Goal: Task Accomplishment & Management: Use online tool/utility

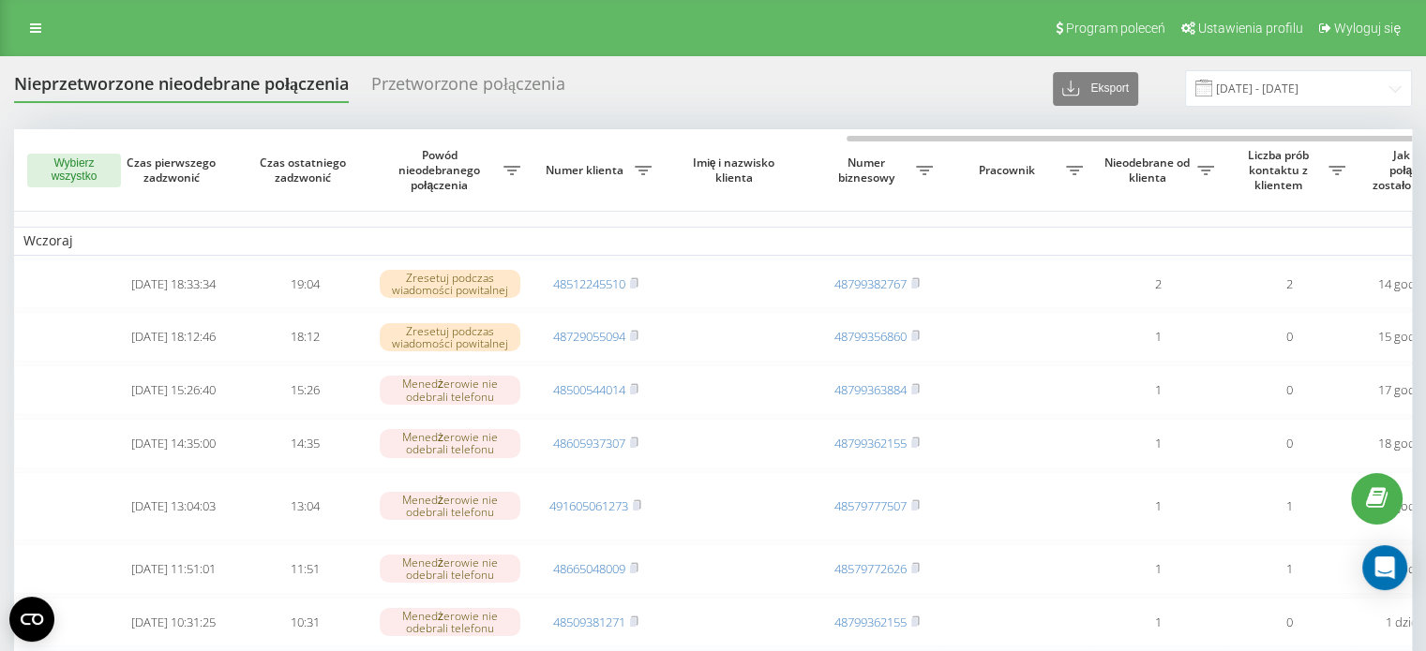
scroll to position [0, 476]
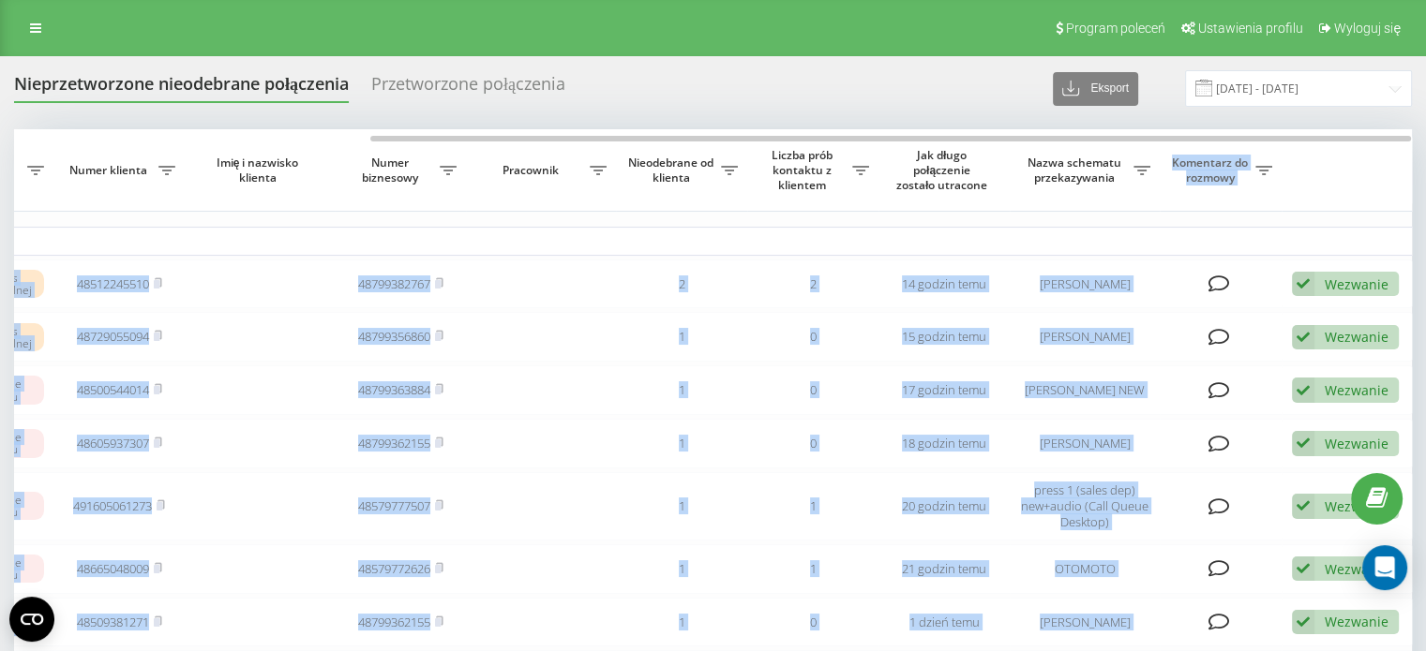
drag, startPoint x: 990, startPoint y: 142, endPoint x: 1151, endPoint y: 152, distance: 161.5
click at [1151, 152] on div "Wybierz wszystko Czas pierwszego zadzwonić Czas ostatniego zadzwonić Powód nieo…" at bounding box center [712, 663] width 1397 height 1068
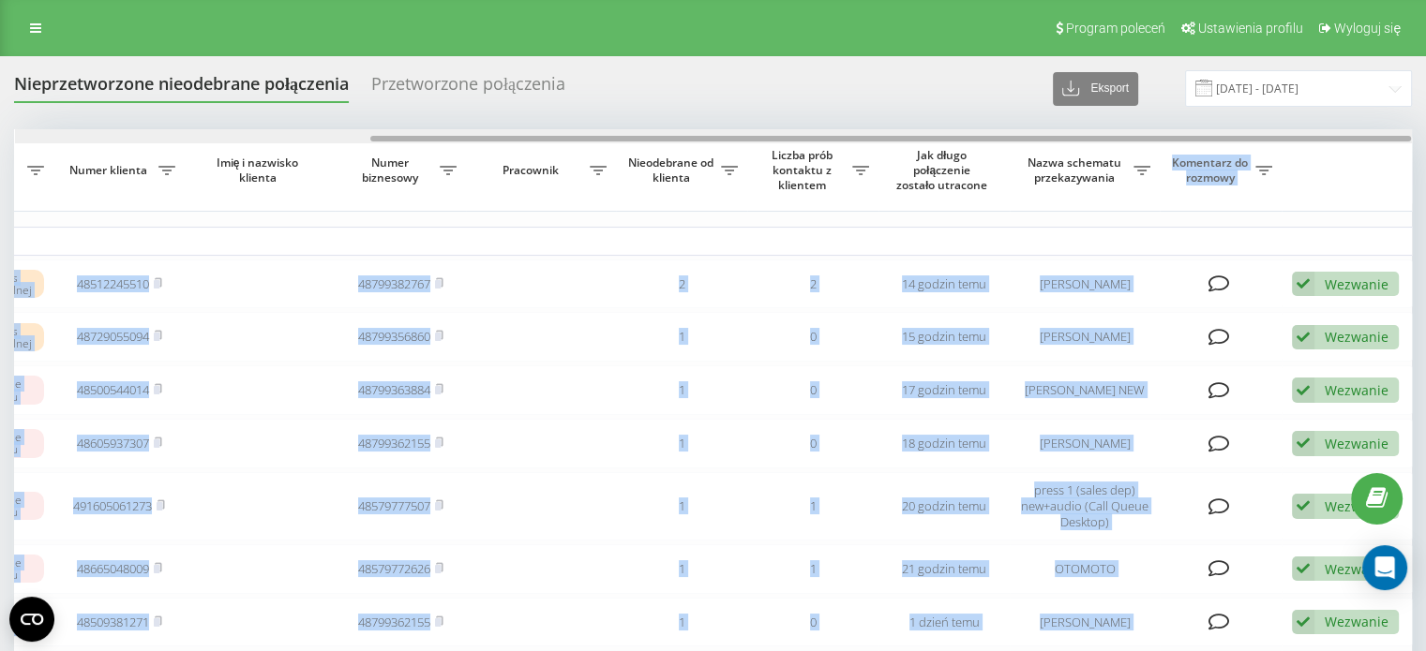
click at [921, 136] on div at bounding box center [890, 139] width 1040 height 6
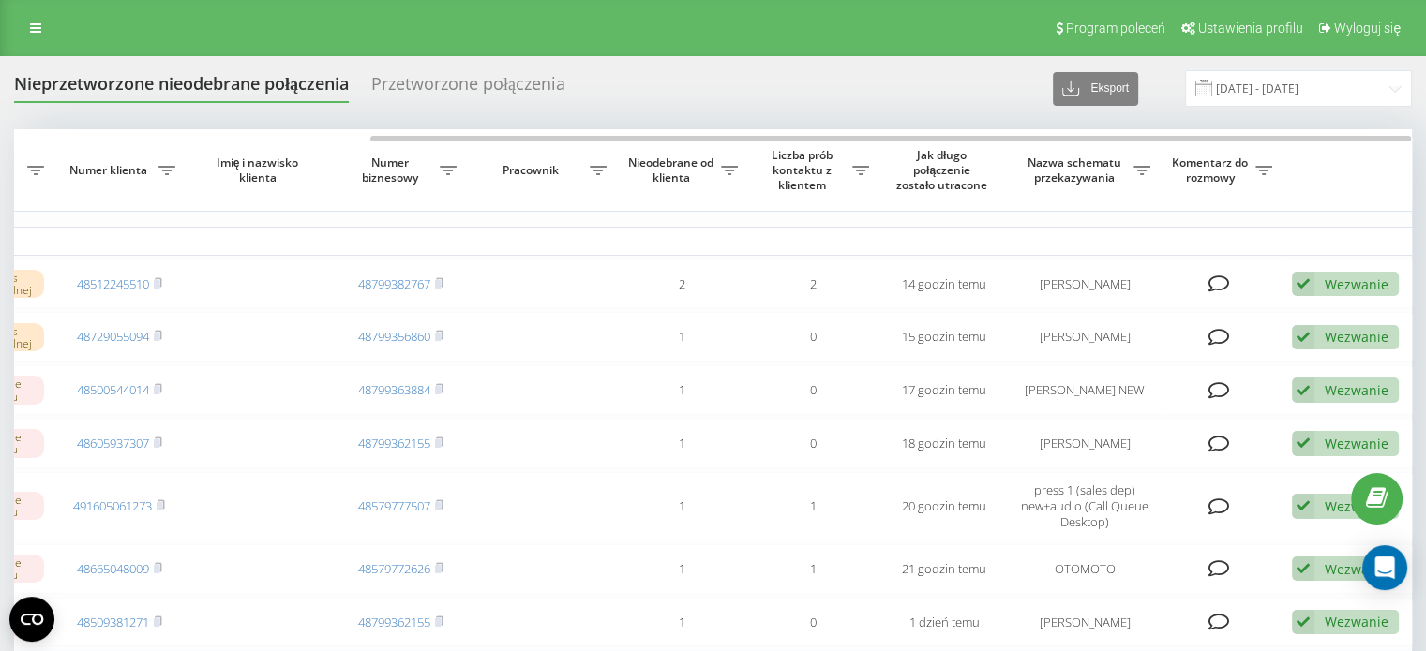
click at [940, 91] on div "Nieprzetworzone nieodebrane połączenia Przetworzone połączenia Eksport .csv .xl…" at bounding box center [712, 88] width 1397 height 37
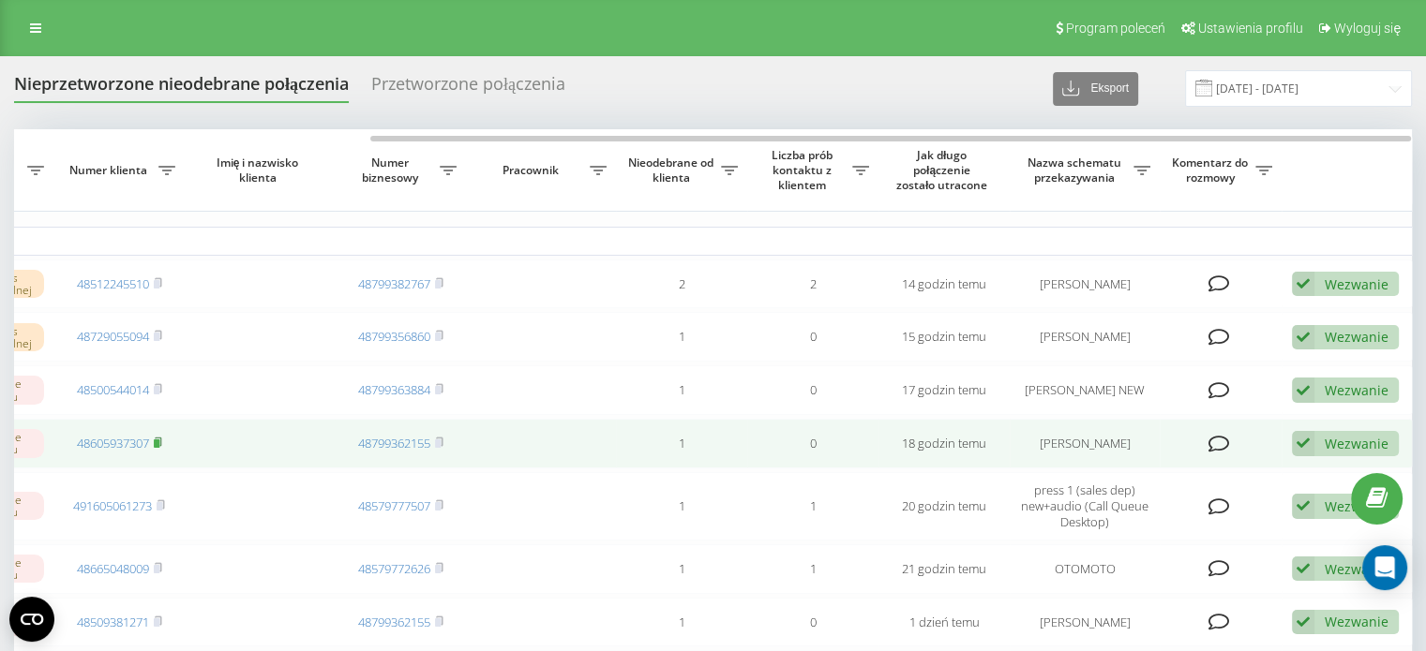
click at [158, 448] on rect at bounding box center [157, 444] width 6 height 8
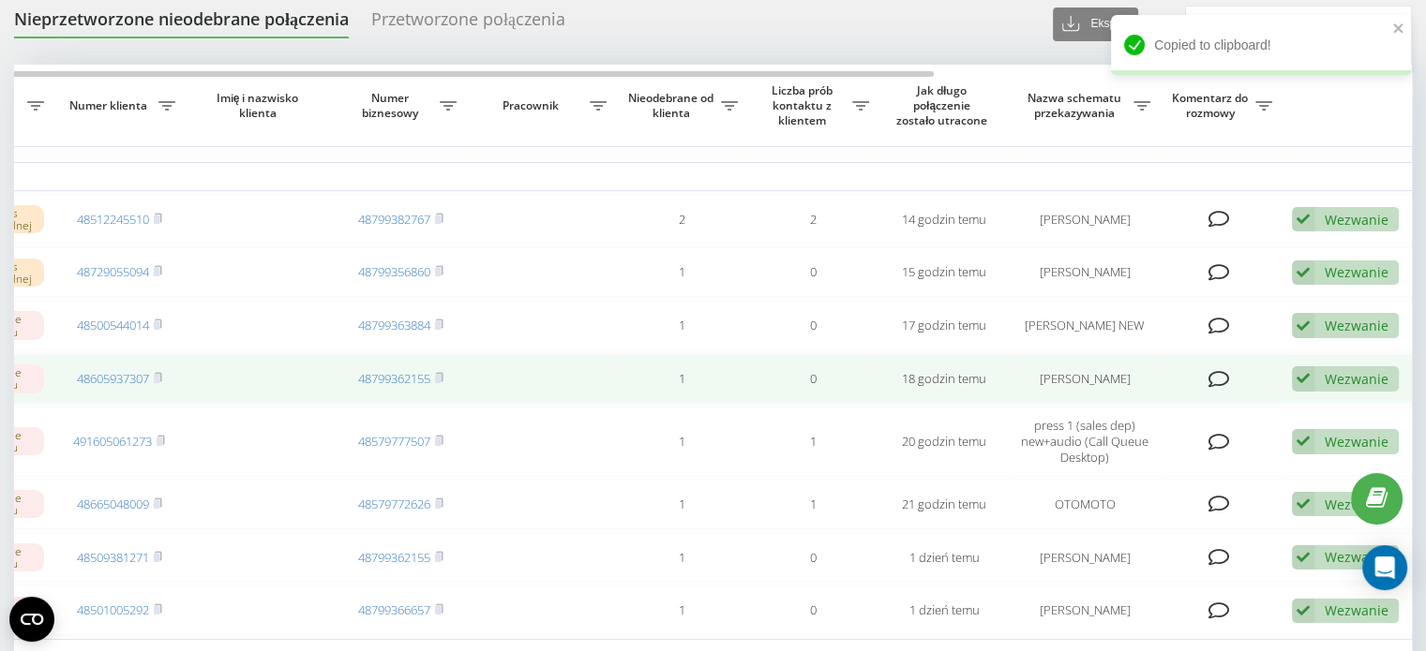
scroll to position [94, 0]
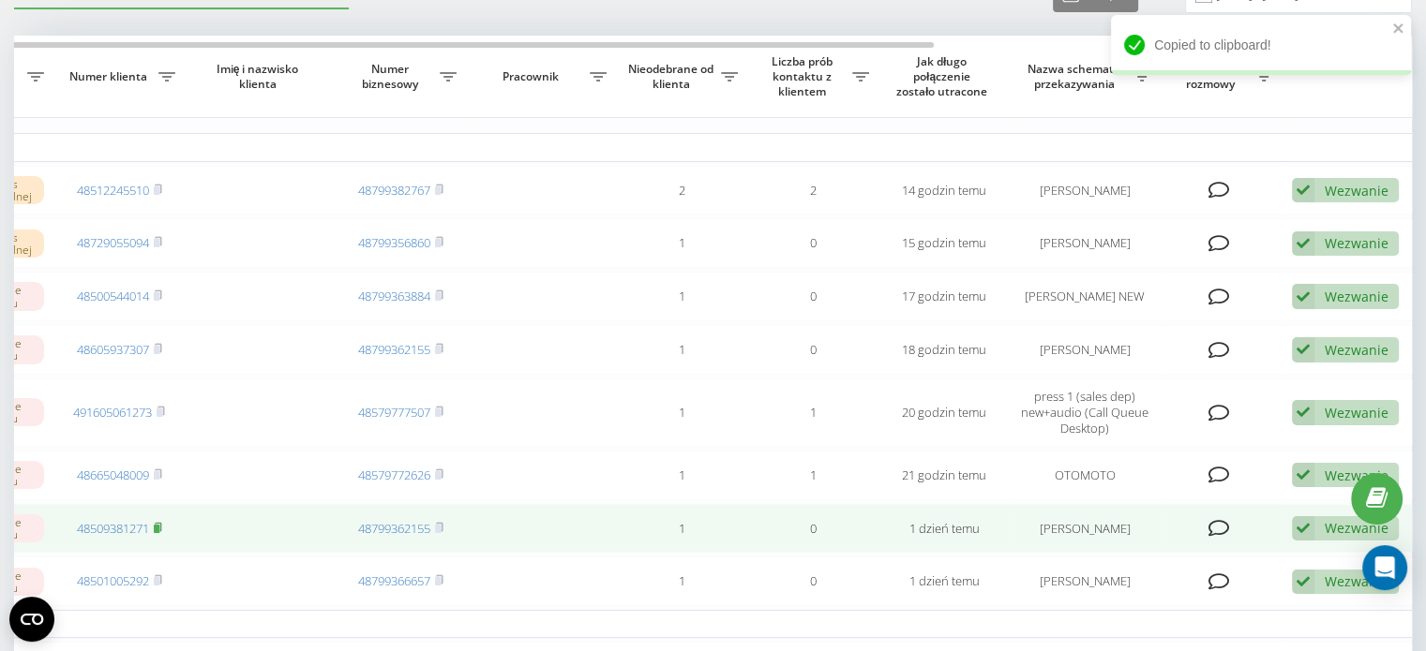
click at [162, 533] on icon at bounding box center [158, 527] width 8 height 11
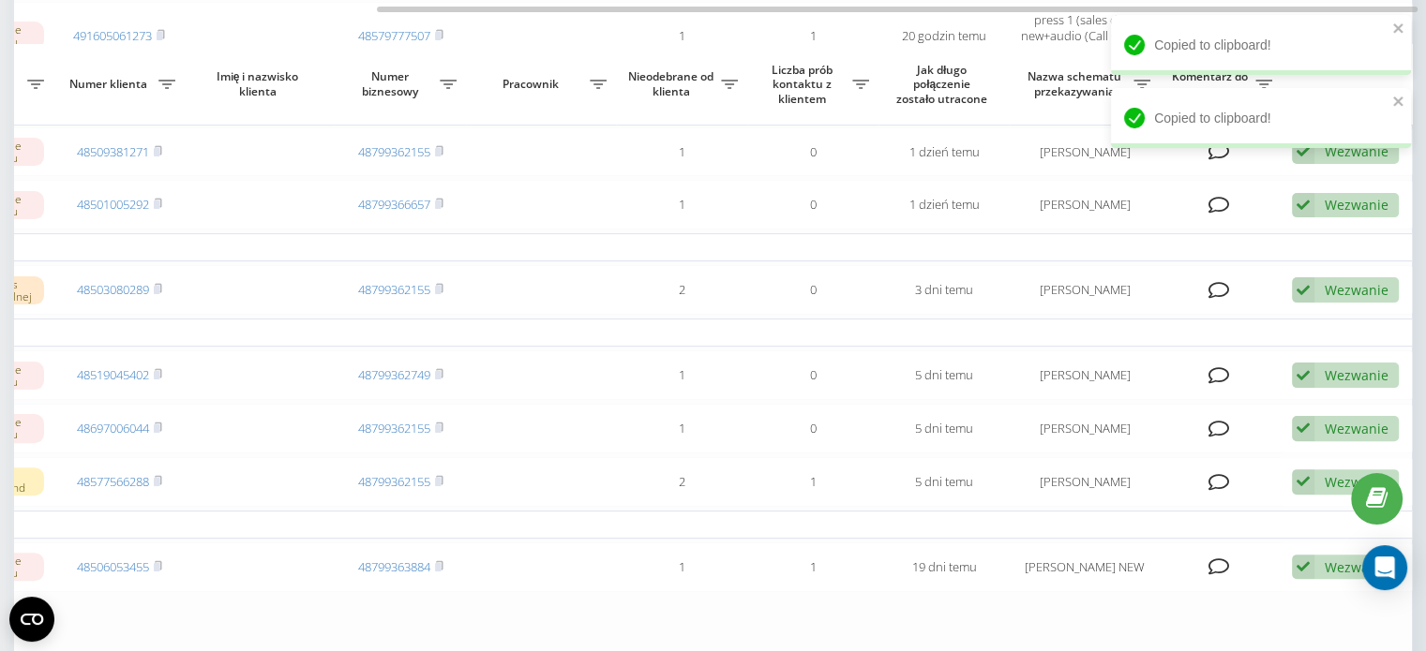
scroll to position [458, 0]
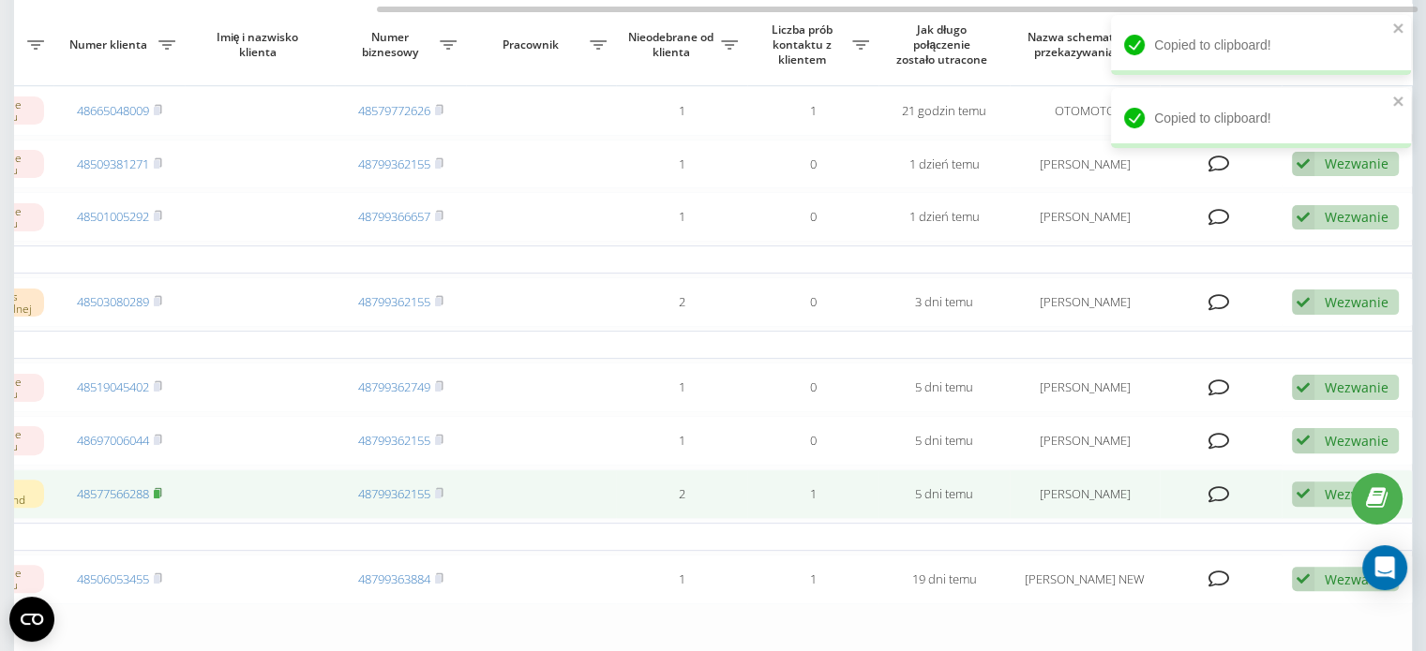
click at [161, 499] on icon at bounding box center [158, 492] width 8 height 11
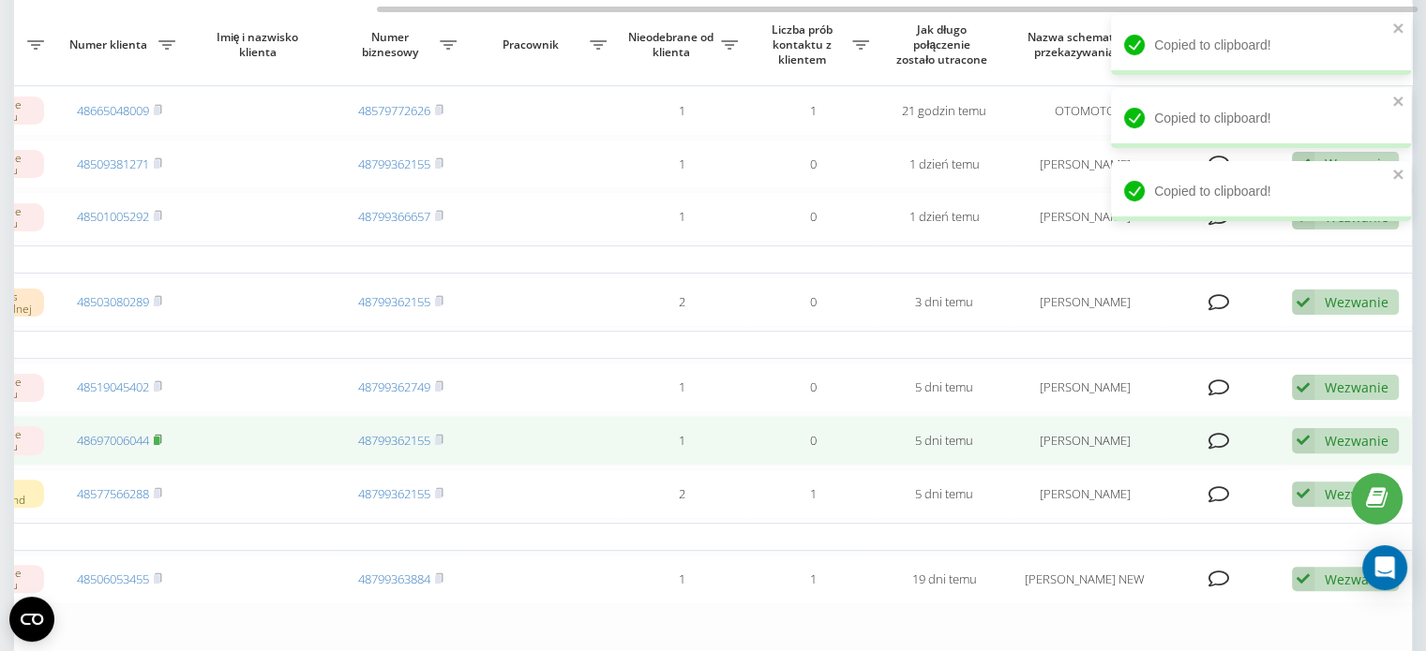
click at [159, 445] on rect at bounding box center [157, 441] width 6 height 8
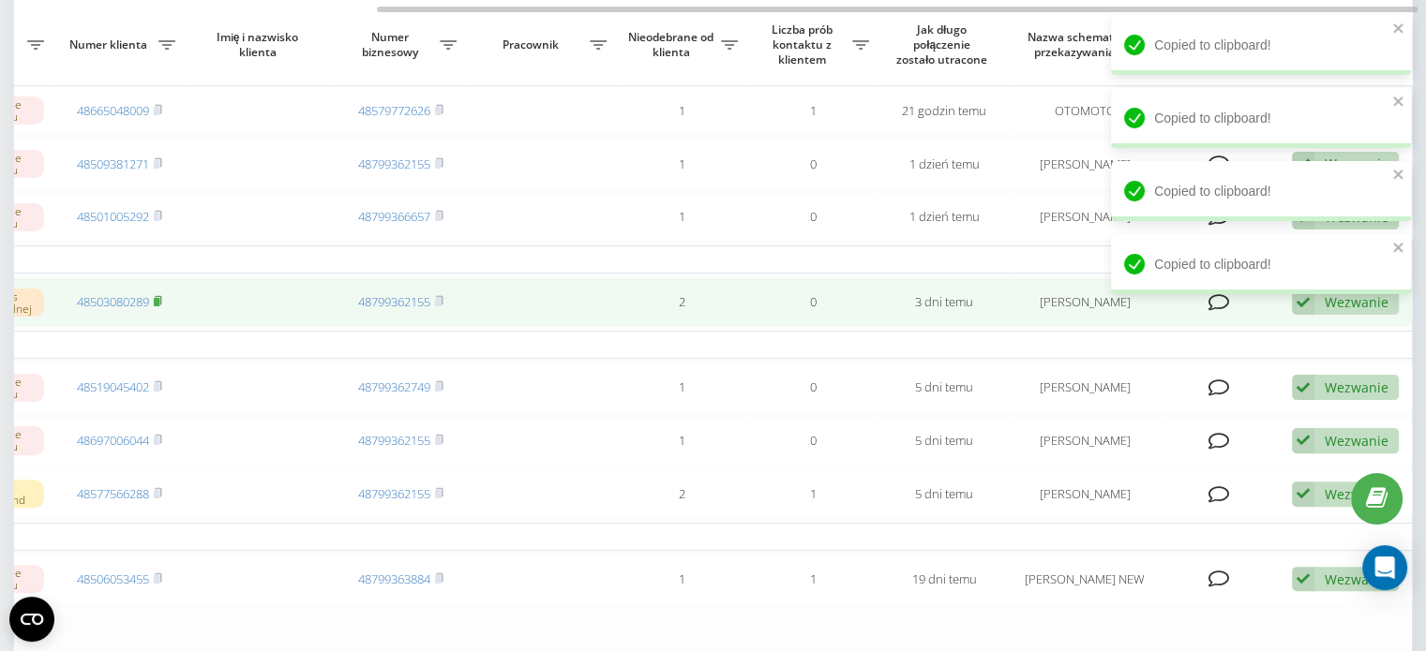
click at [161, 305] on icon at bounding box center [158, 300] width 7 height 8
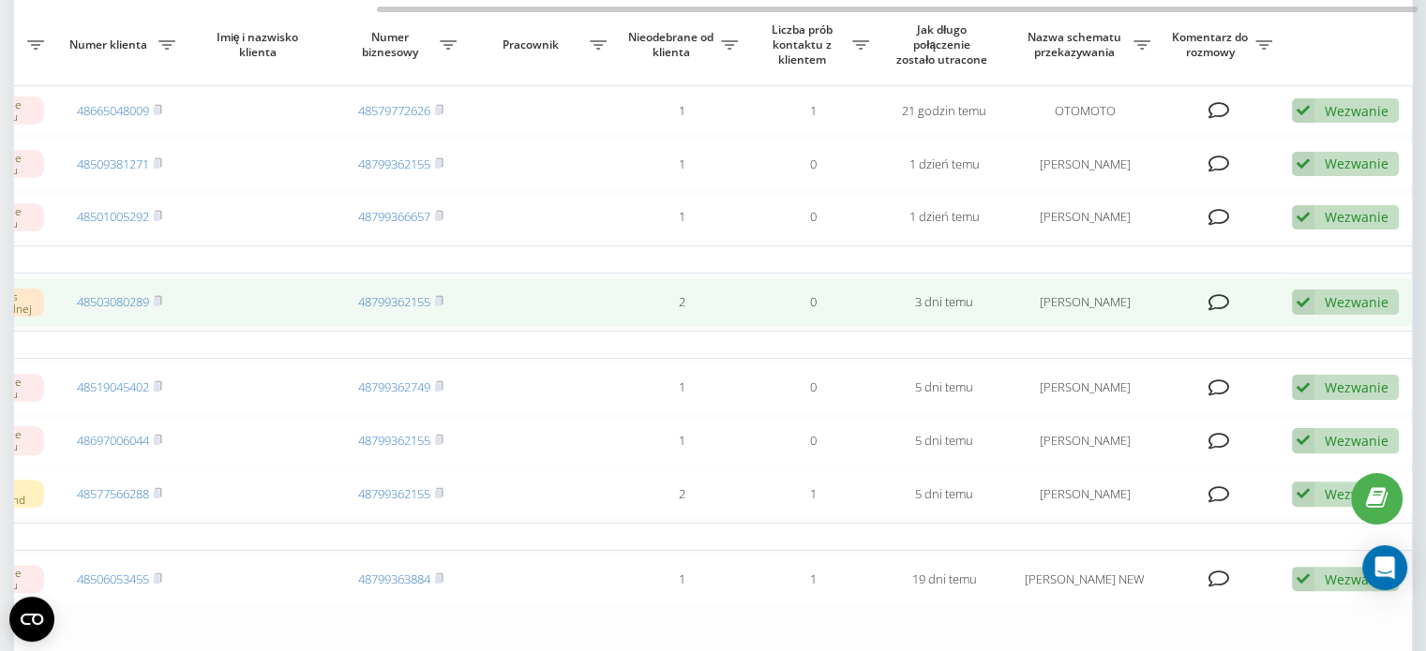
click at [1355, 311] on div "Wezwanie" at bounding box center [1356, 302] width 64 height 18
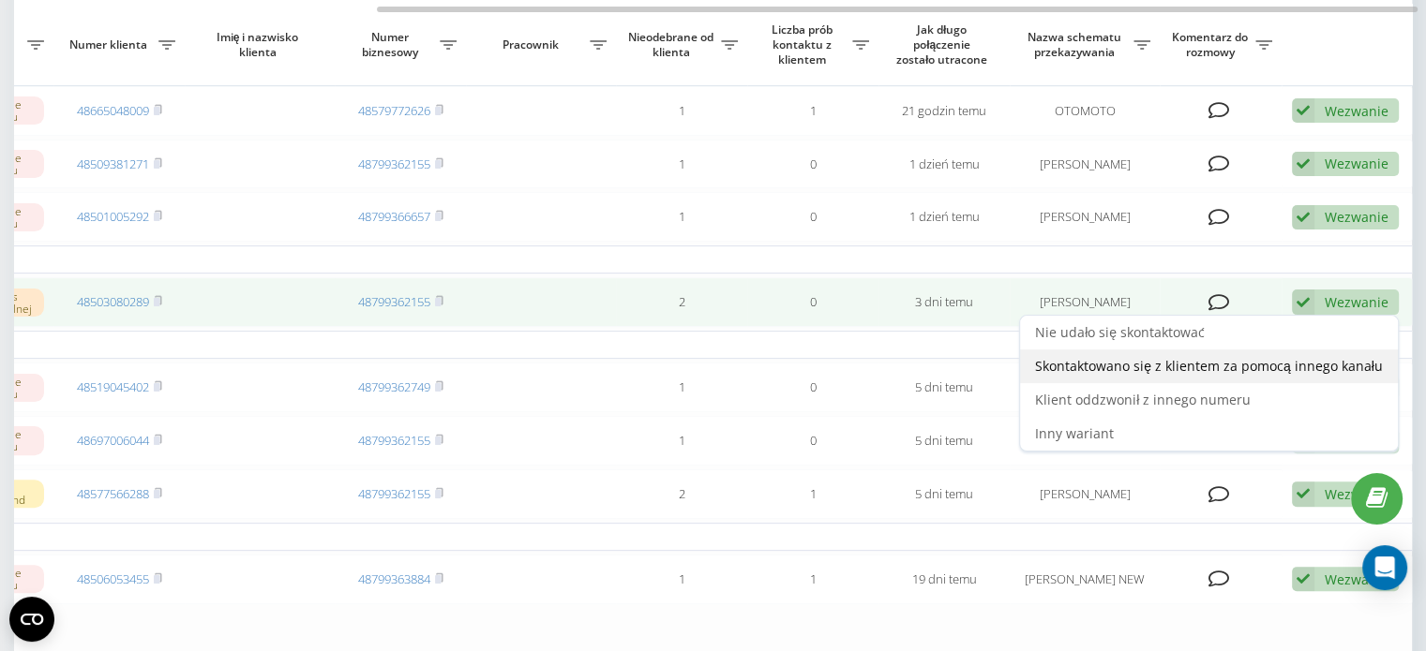
click at [1245, 375] on span "Skontaktowano się z klientem za pomocą innego kanału" at bounding box center [1209, 366] width 348 height 18
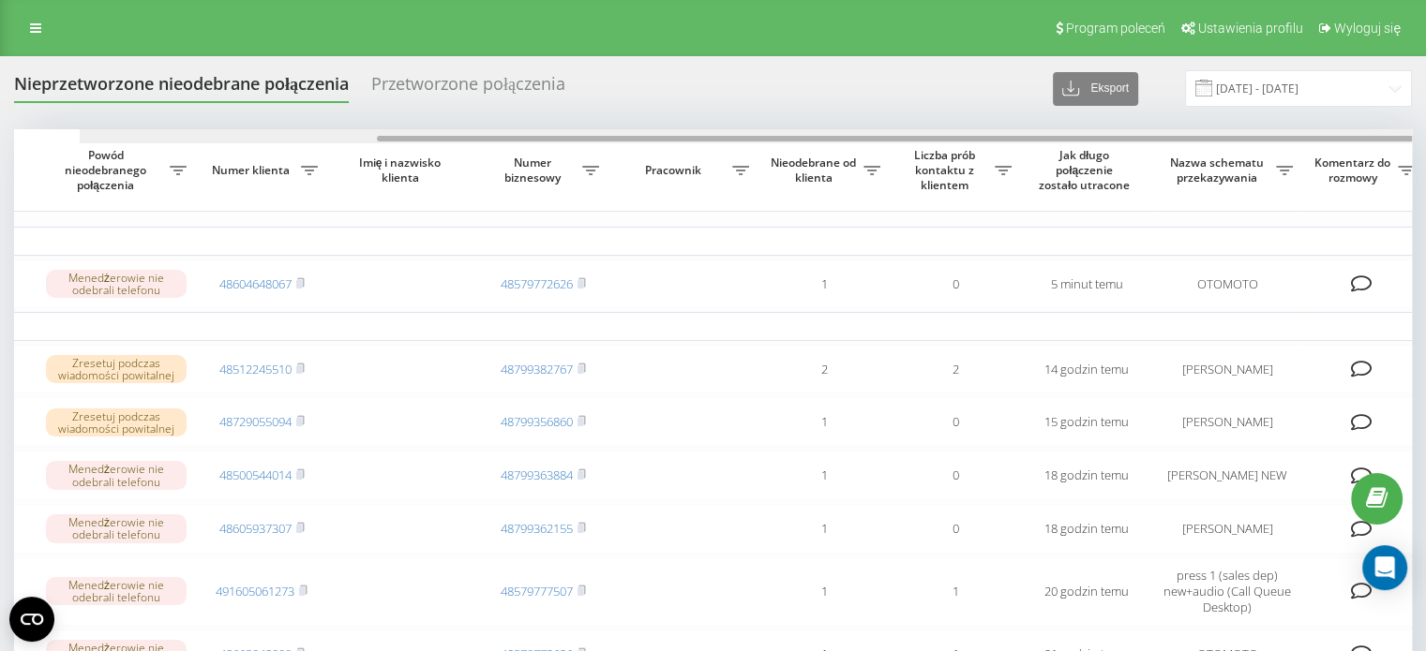
scroll to position [0, 432]
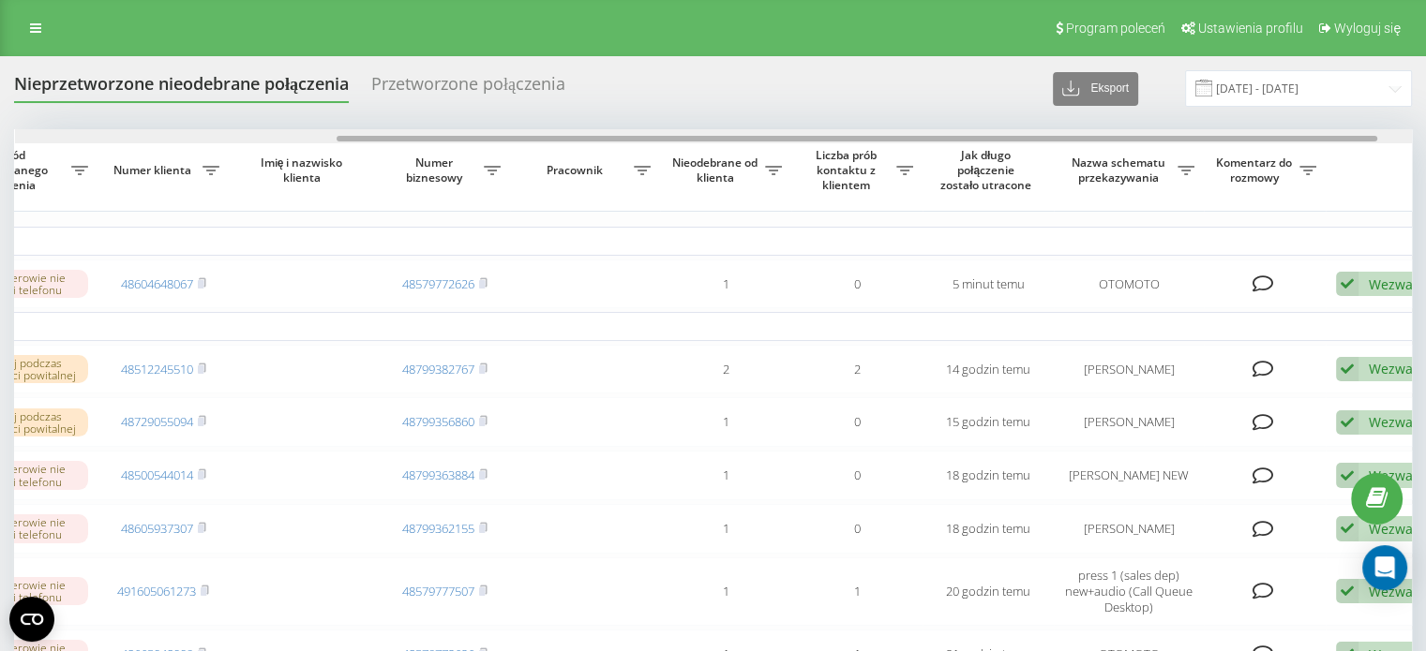
drag, startPoint x: 833, startPoint y: 140, endPoint x: 1154, endPoint y: 155, distance: 320.9
click at [1154, 155] on div "Wybierz wszystko Czas pierwszego zadzwonić Czas ostatniego zadzwonić Powód nieo…" at bounding box center [712, 663] width 1397 height 1068
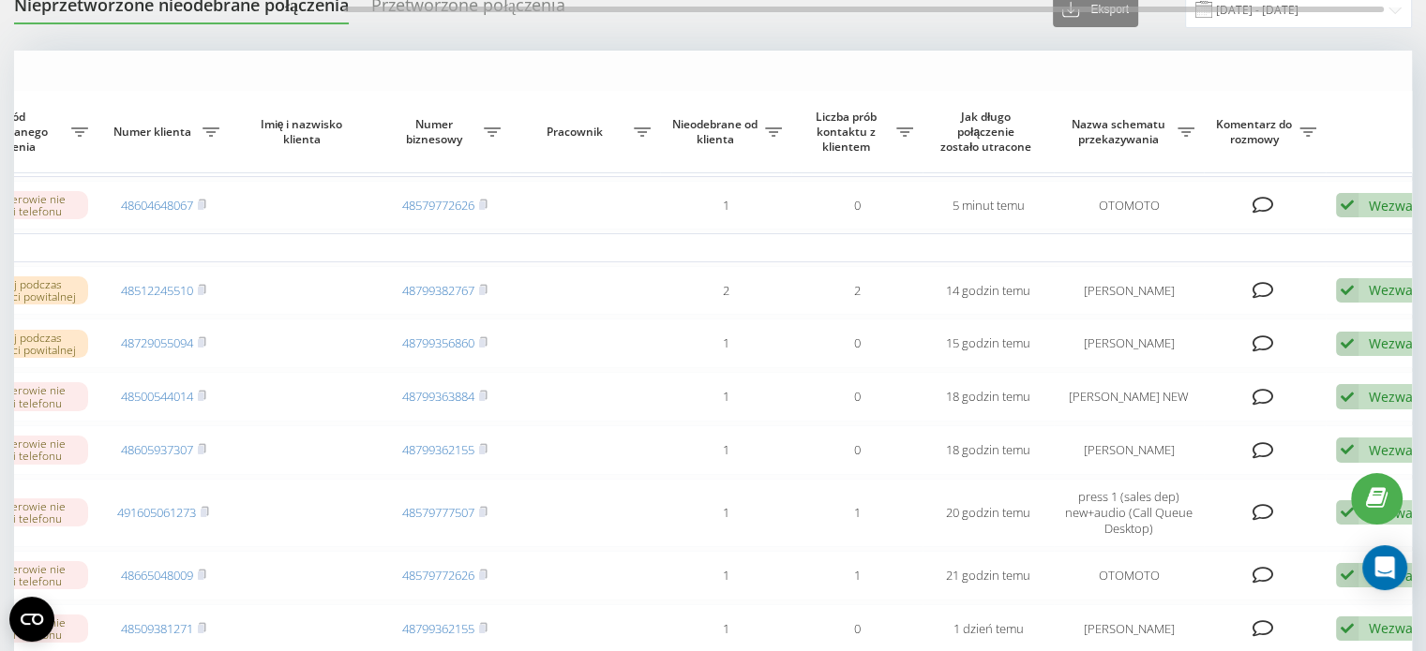
scroll to position [187, 0]
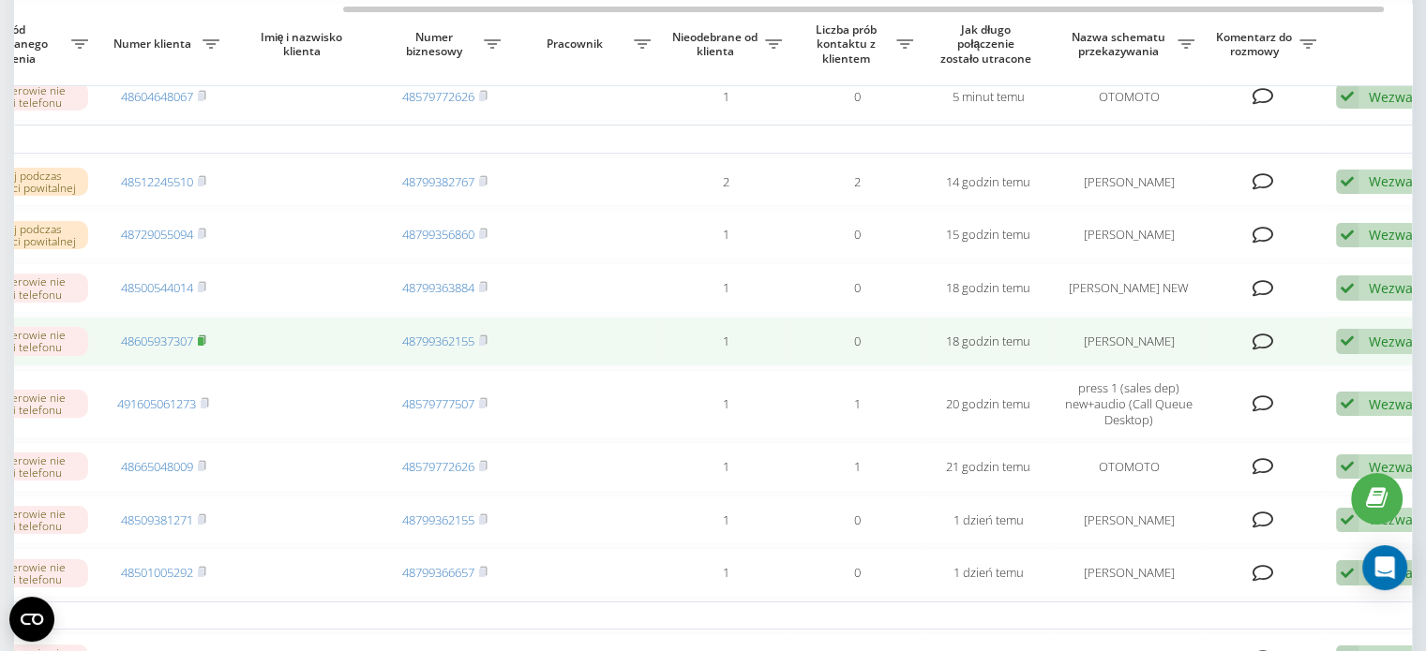
click at [202, 346] on rect at bounding box center [201, 341] width 6 height 8
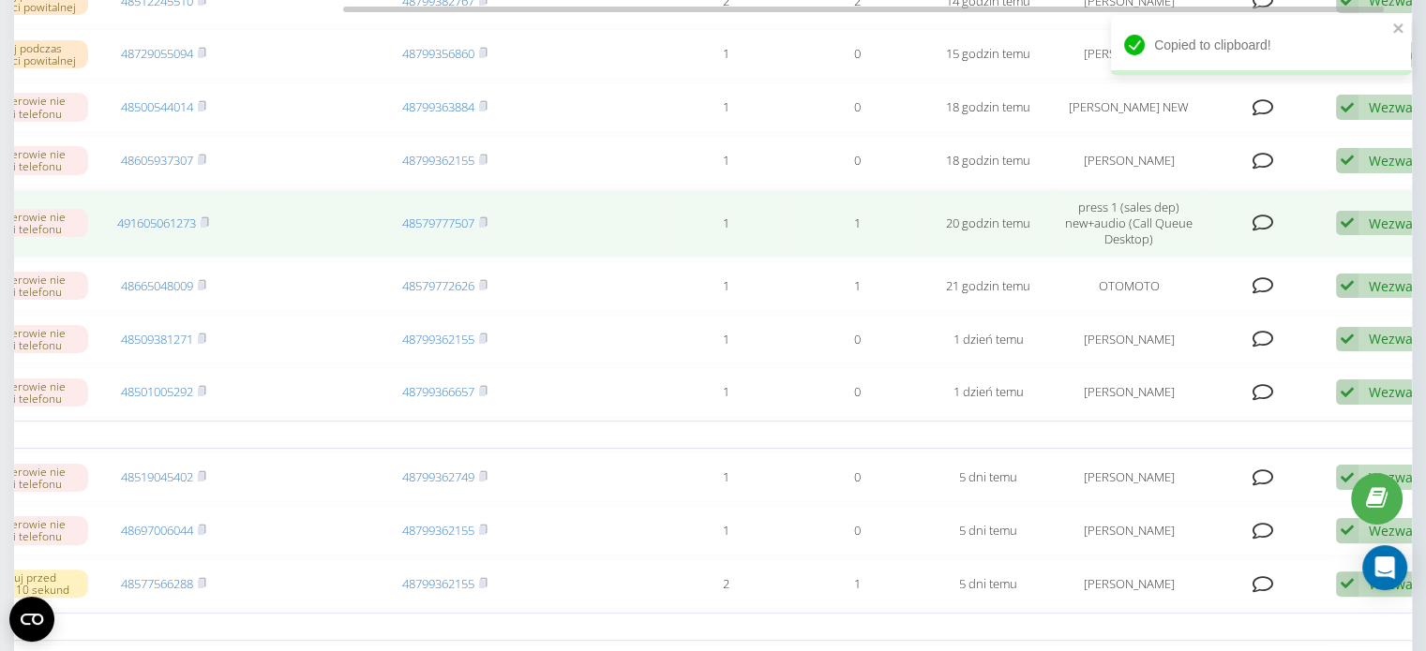
scroll to position [562, 0]
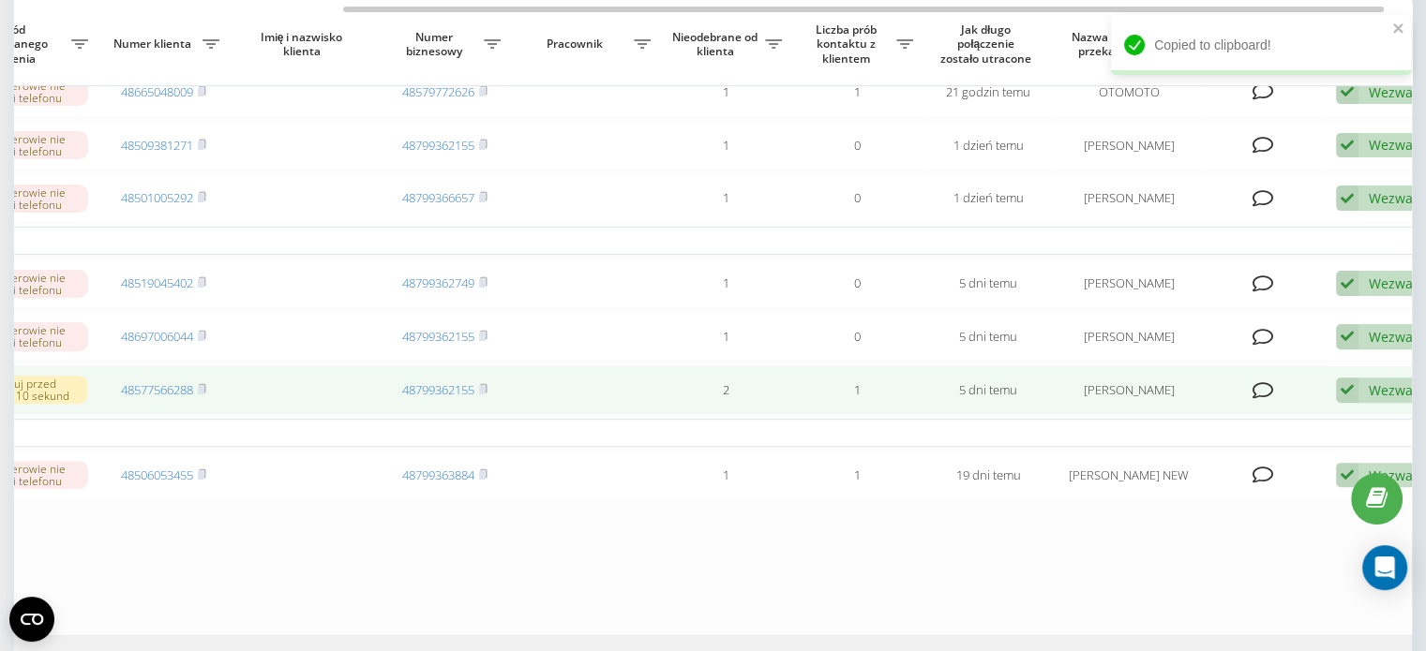
click at [1376, 399] on div "Wezwanie" at bounding box center [1400, 390] width 64 height 18
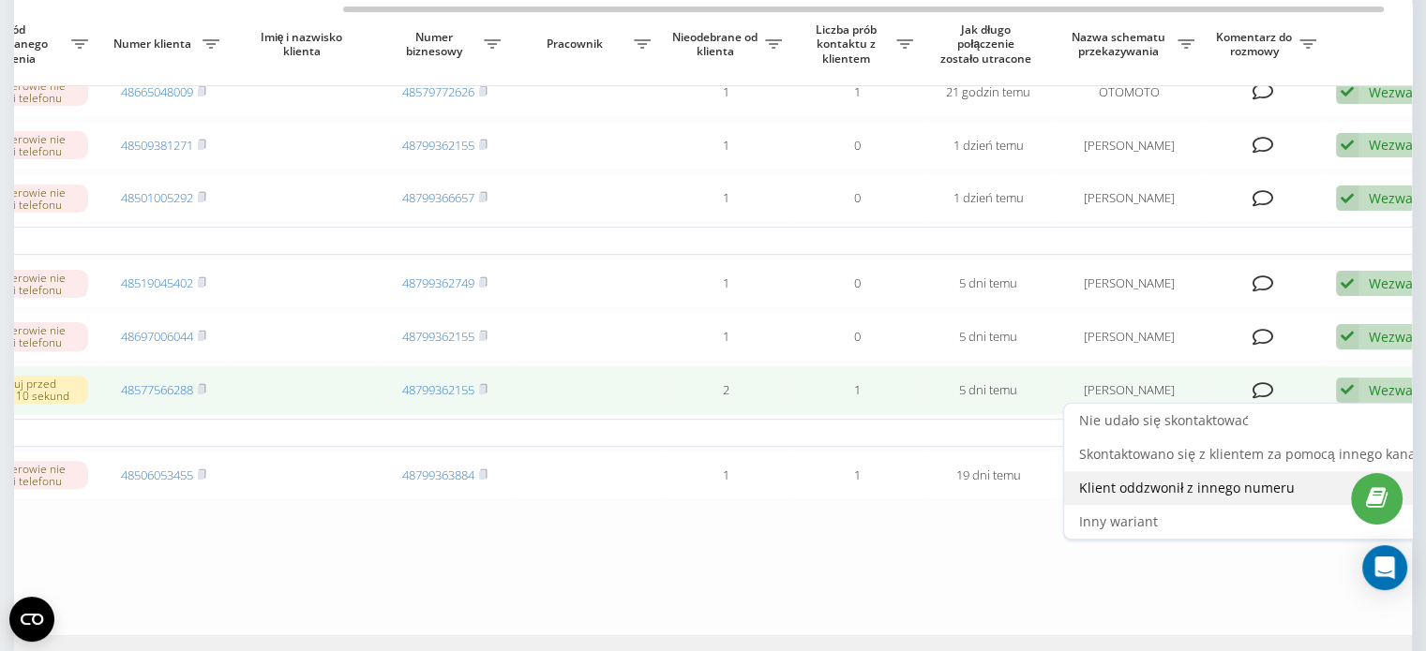
click at [1213, 497] on span "Klient oddzwonił z innego numeru" at bounding box center [1187, 488] width 216 height 18
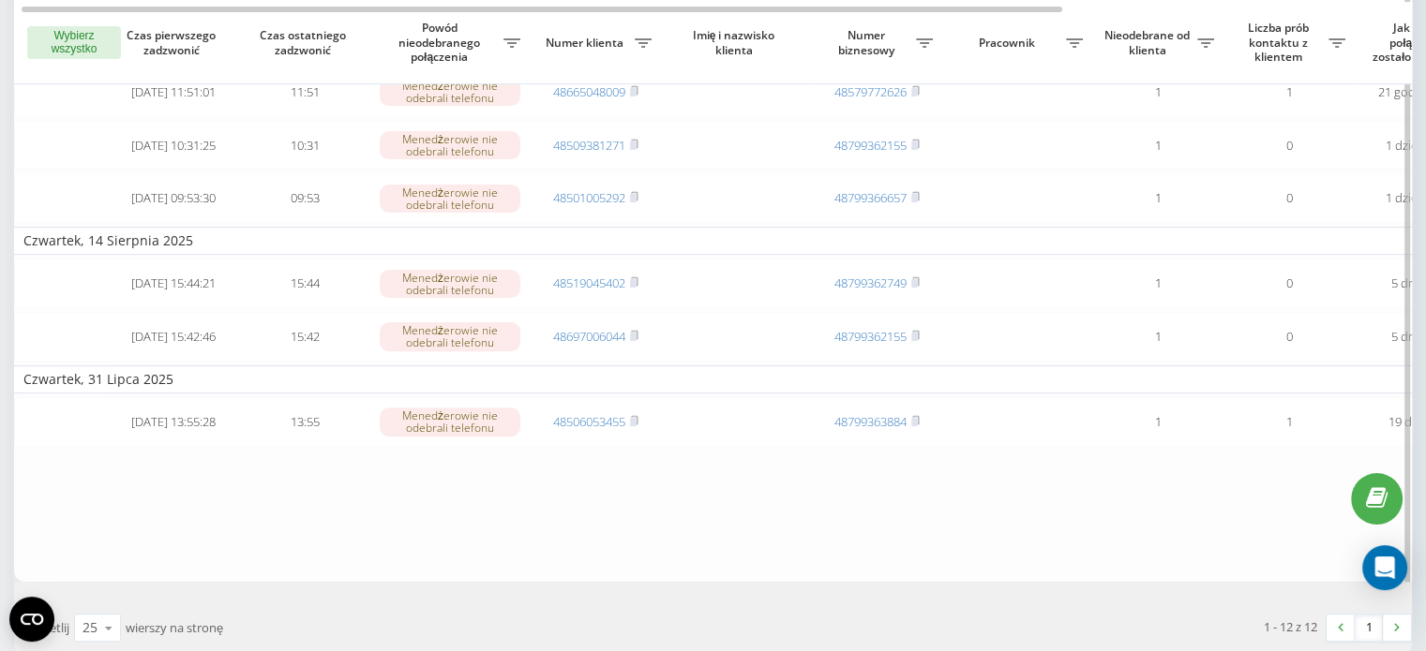
scroll to position [94, 0]
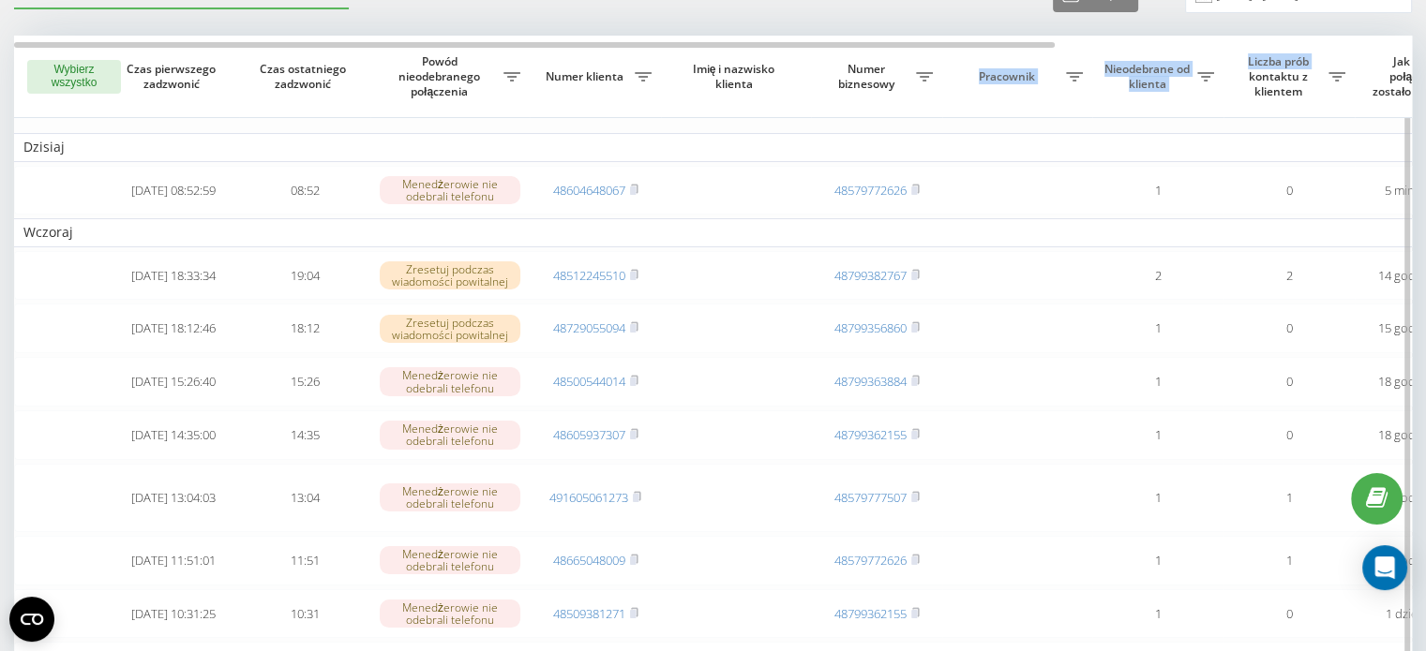
drag, startPoint x: 942, startPoint y: 48, endPoint x: 1233, endPoint y: 76, distance: 292.8
click at [1233, 76] on tr "Wybierz wszystko Czas pierwszego zadzwonić Czas ostatniego zadzwonić Powód nieo…" at bounding box center [951, 77] width 1874 height 82
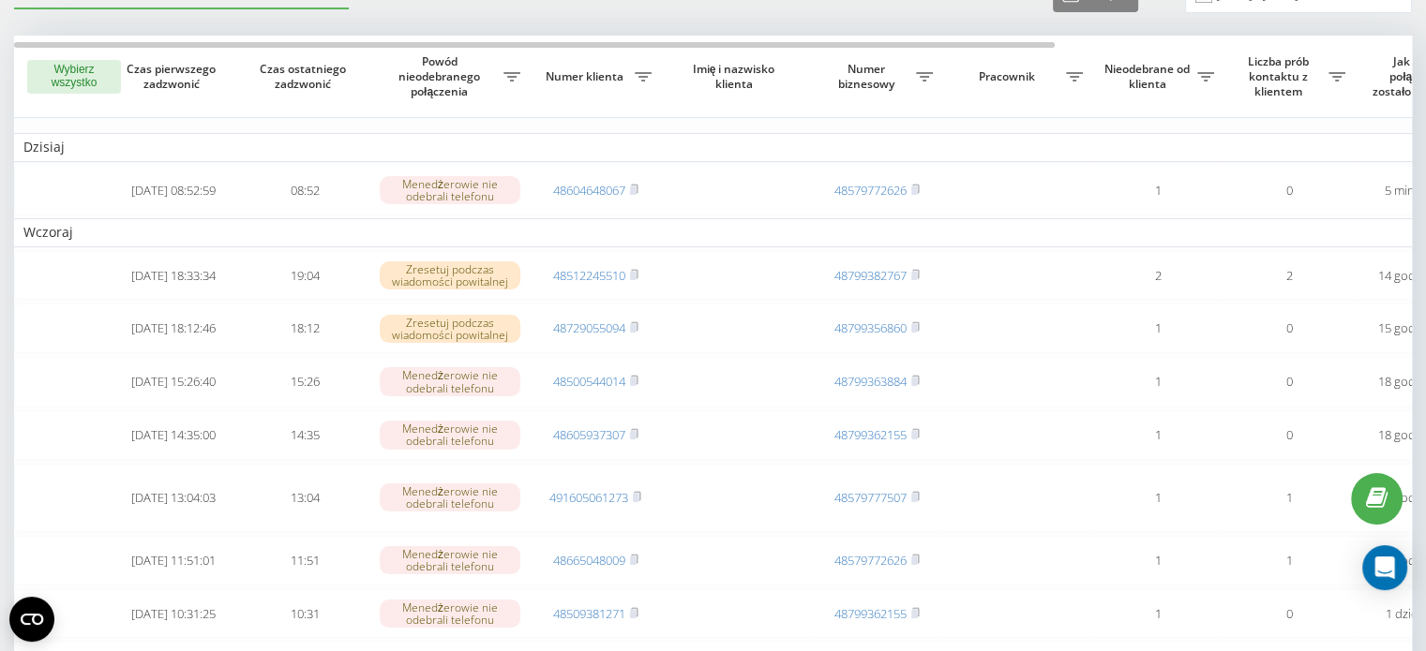
click at [1072, 34] on div "Nieprzetworzone nieodebrane połączenia Przetworzone połączenia Eksport .csv .xl…" at bounding box center [712, 550] width 1397 height 1147
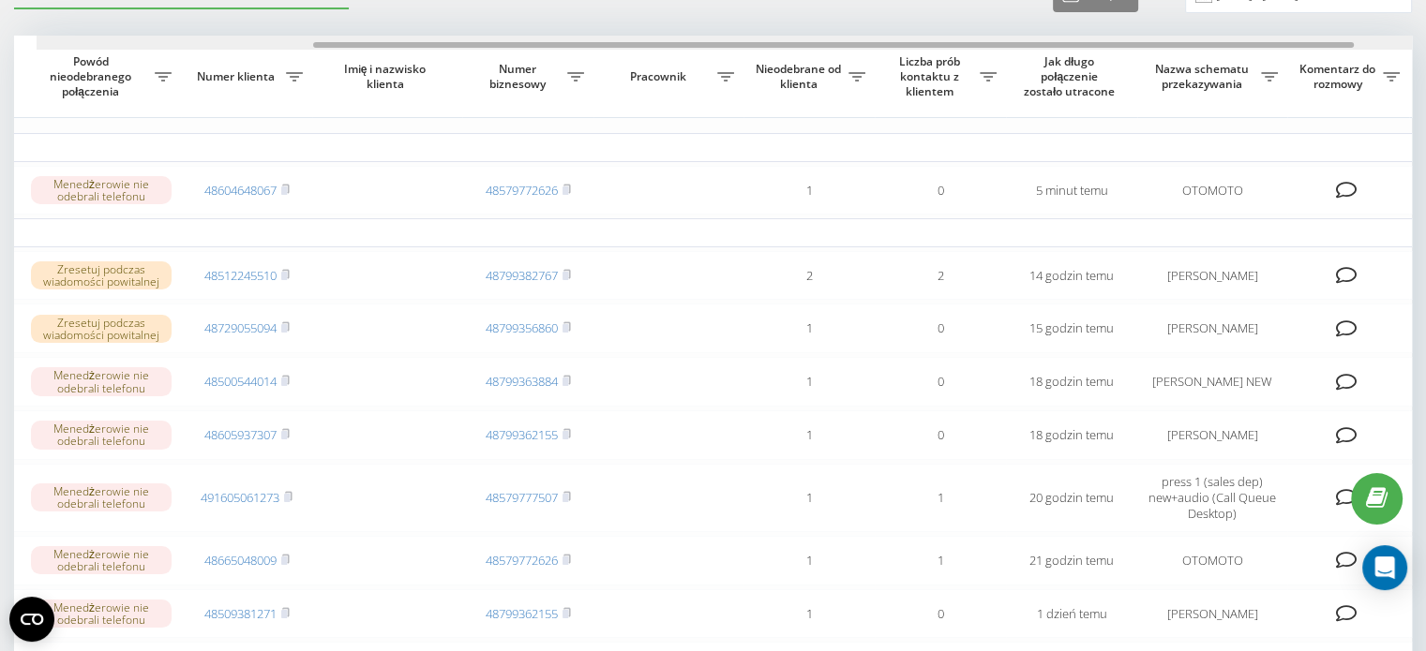
scroll to position [0, 408]
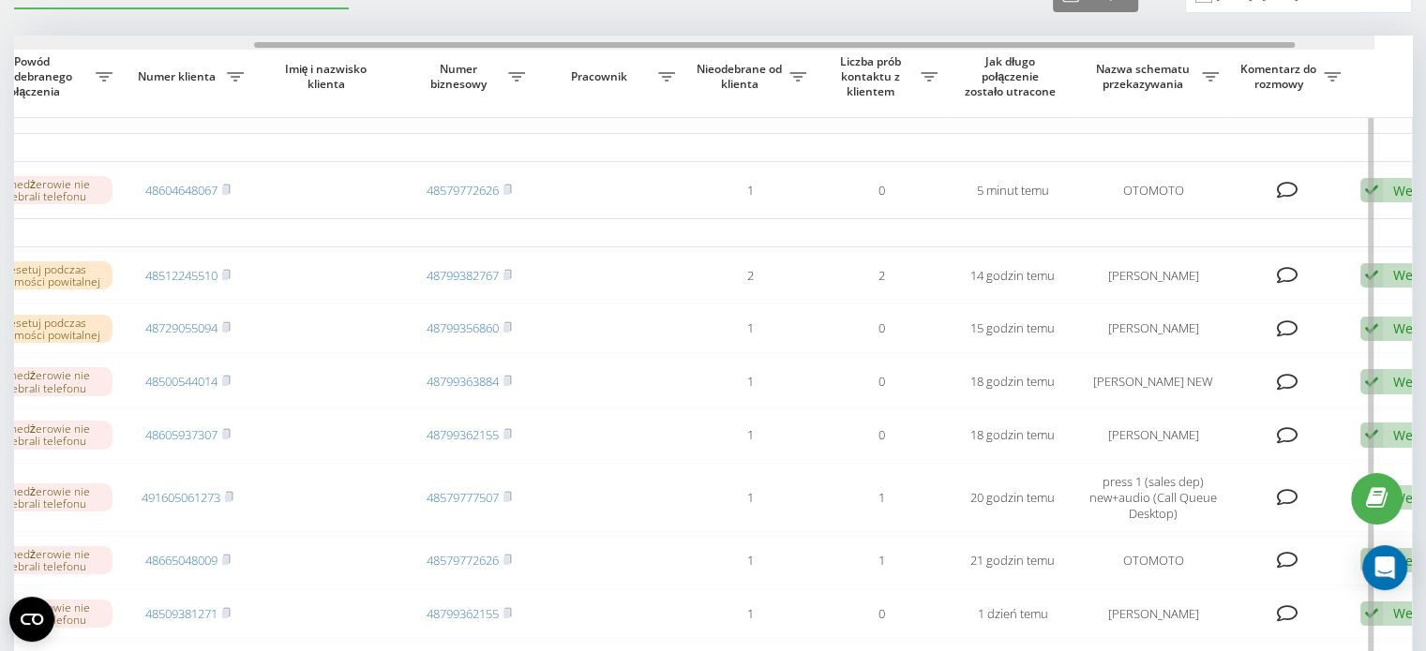
drag, startPoint x: 1036, startPoint y: 44, endPoint x: 1339, endPoint y: 63, distance: 304.2
click at [1339, 63] on div "Wybierz wszystko Czas pierwszego zadzwonić Czas ostatniego zadzwonić Powód nieo…" at bounding box center [712, 543] width 1397 height 1014
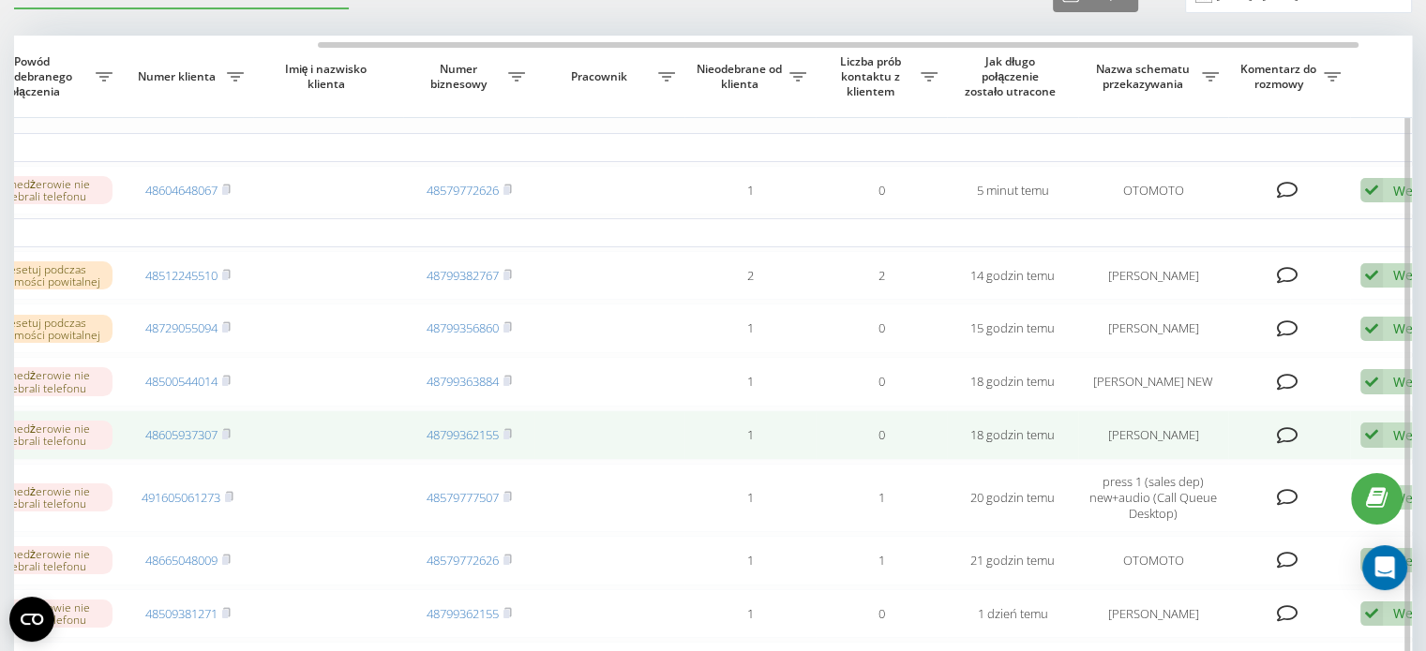
click at [1387, 442] on div "Wezwanie Nie udało się skontaktować Skontaktowano się z klientem za pomocą inne…" at bounding box center [1413, 435] width 107 height 25
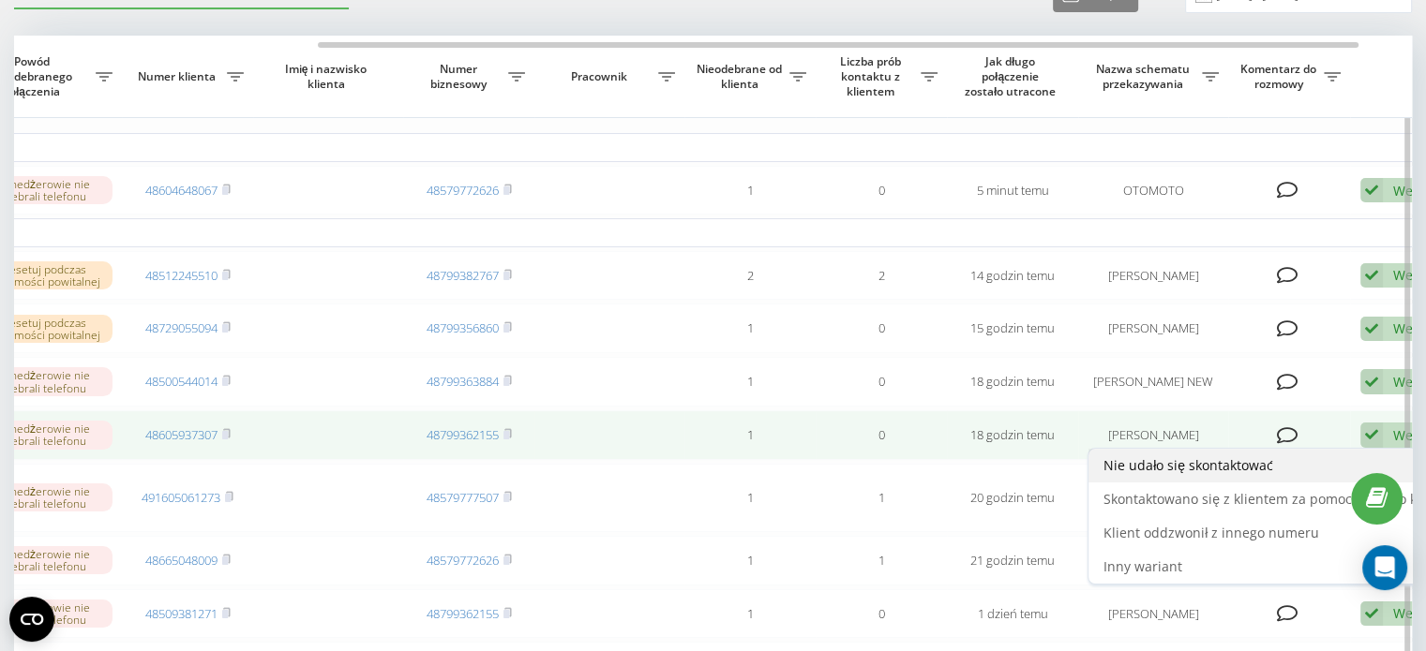
click at [1211, 474] on span "Nie udało się skontaktować" at bounding box center [1188, 465] width 170 height 18
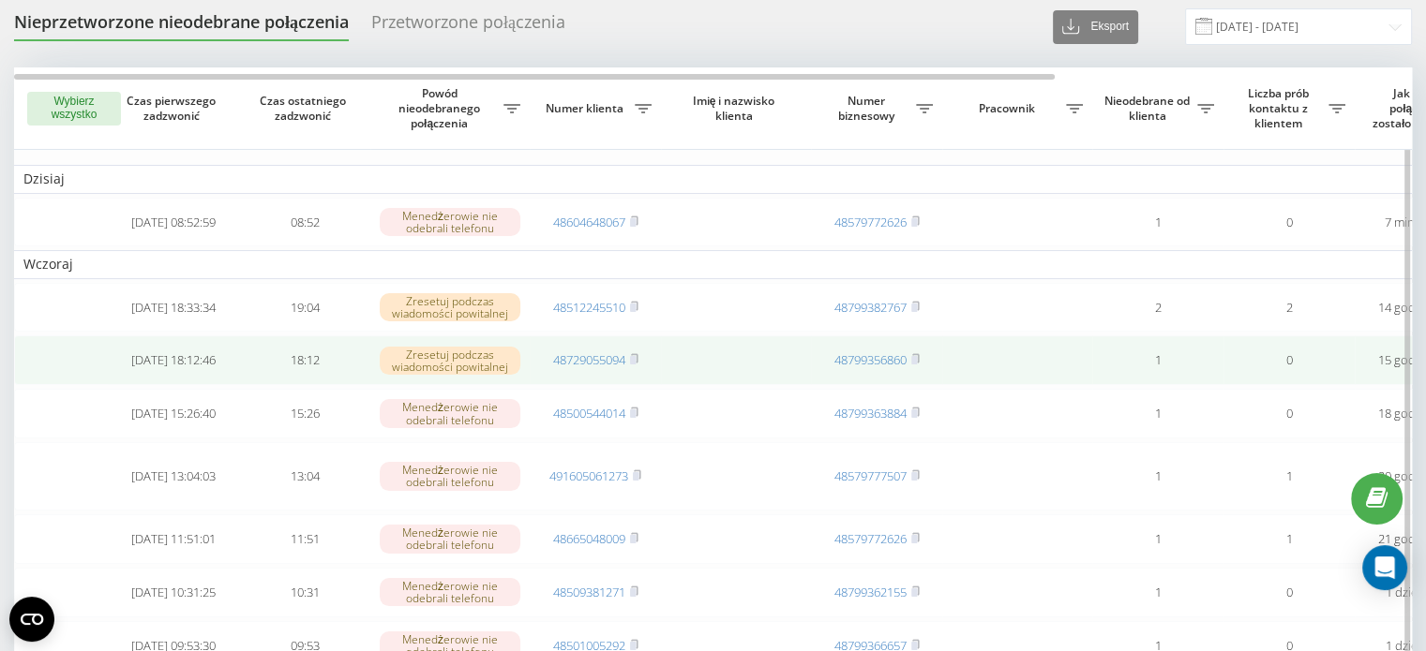
scroll to position [94, 0]
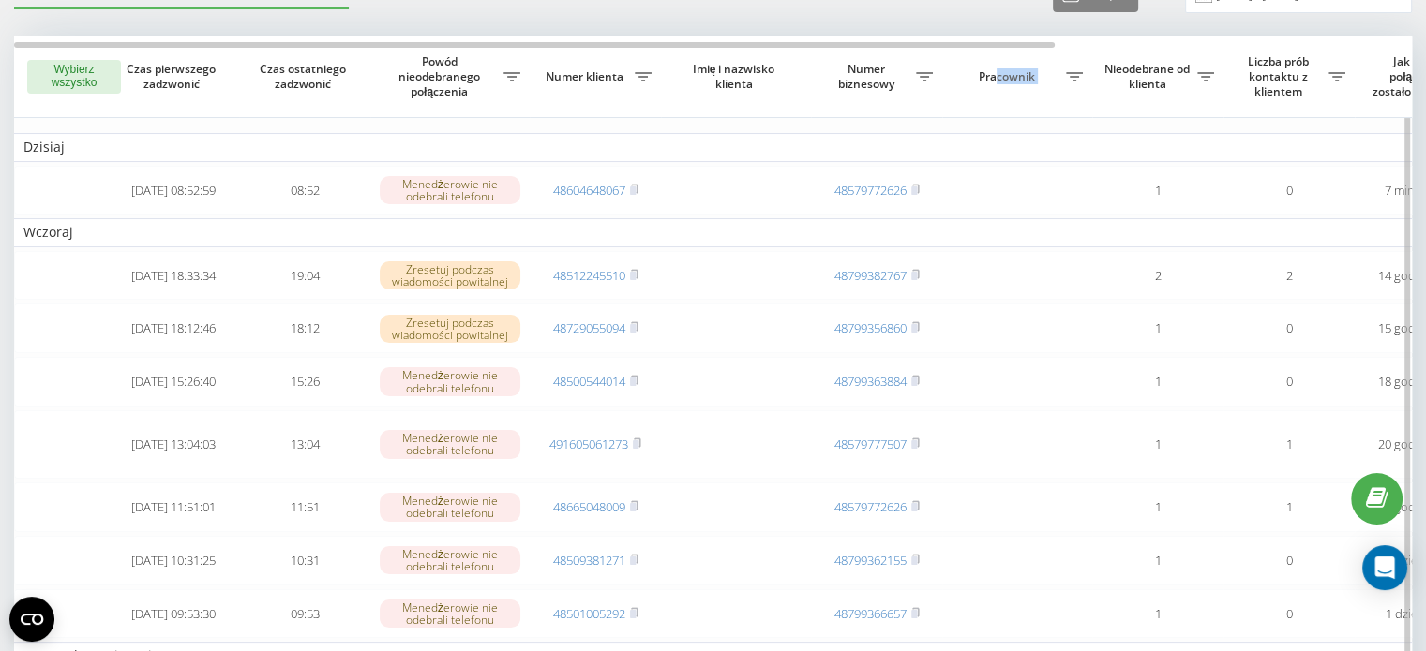
drag, startPoint x: 1022, startPoint y: 55, endPoint x: 1076, endPoint y: 59, distance: 54.5
click at [1076, 59] on th "Pracownik" at bounding box center [1017, 77] width 150 height 82
click at [1012, 49] on th "Pracownik" at bounding box center [1017, 77] width 150 height 82
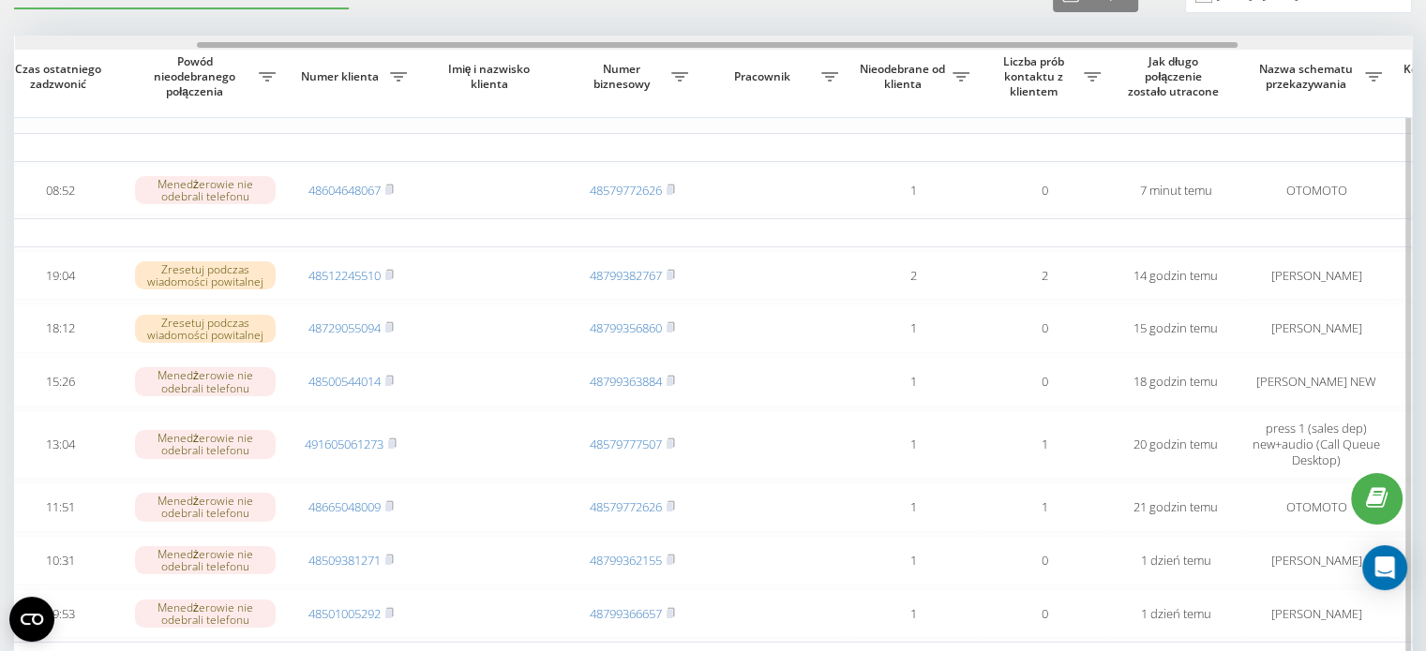
scroll to position [0, 240]
drag, startPoint x: 998, startPoint y: 44, endPoint x: 1177, endPoint y: 68, distance: 180.7
click at [1177, 68] on div "Wybierz wszystko Czas pierwszego zadzwonić Czas ostatniego zadzwonić Powód nieo…" at bounding box center [712, 517] width 1397 height 962
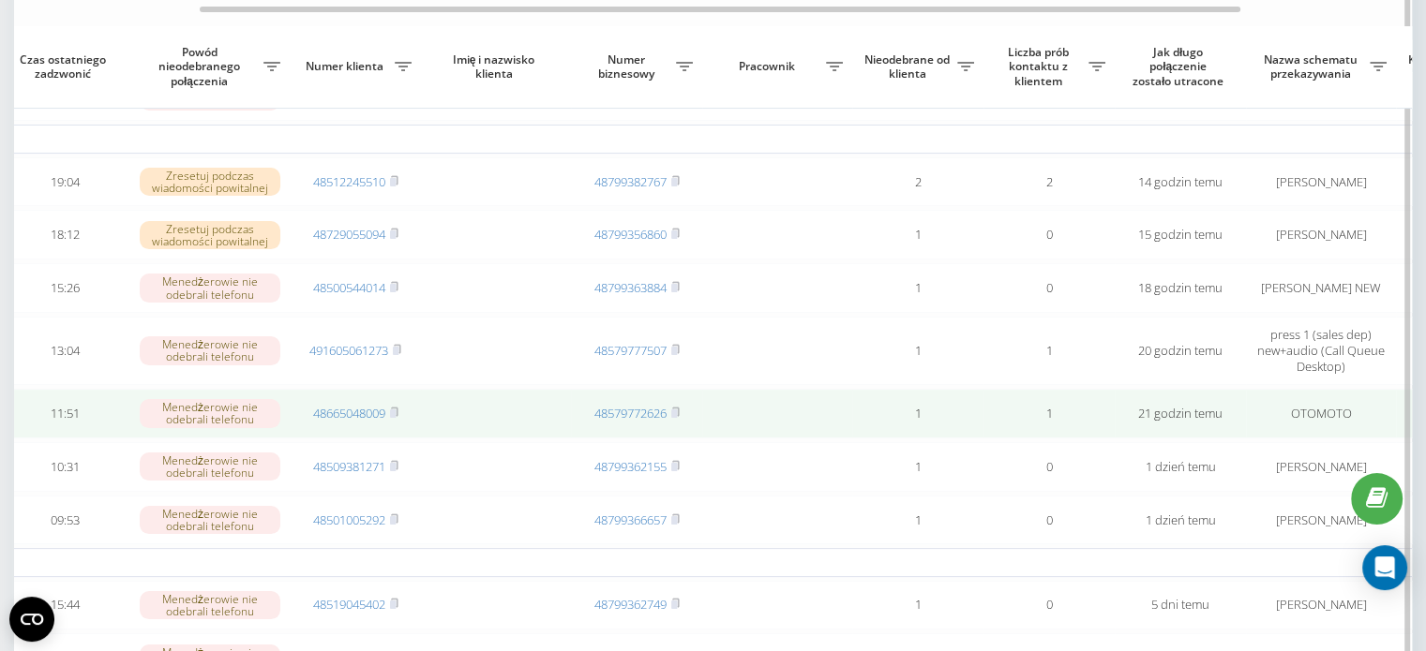
scroll to position [281, 0]
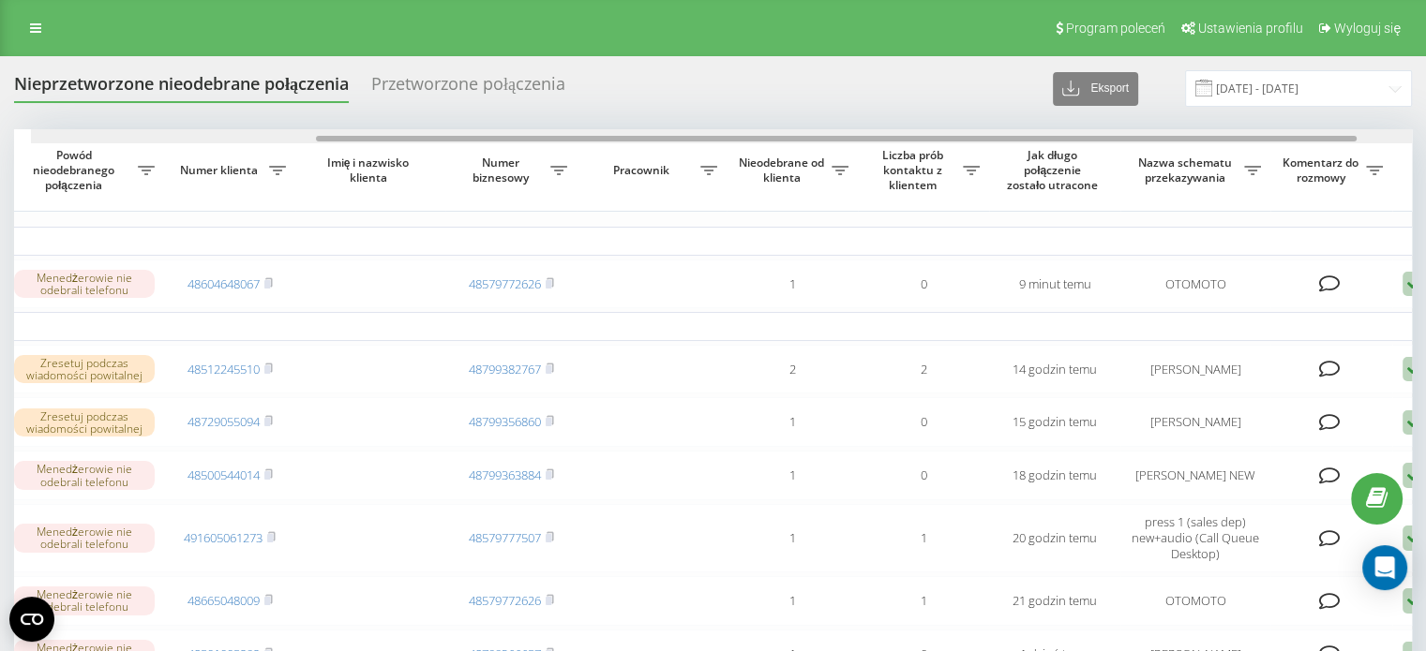
scroll to position [0, 391]
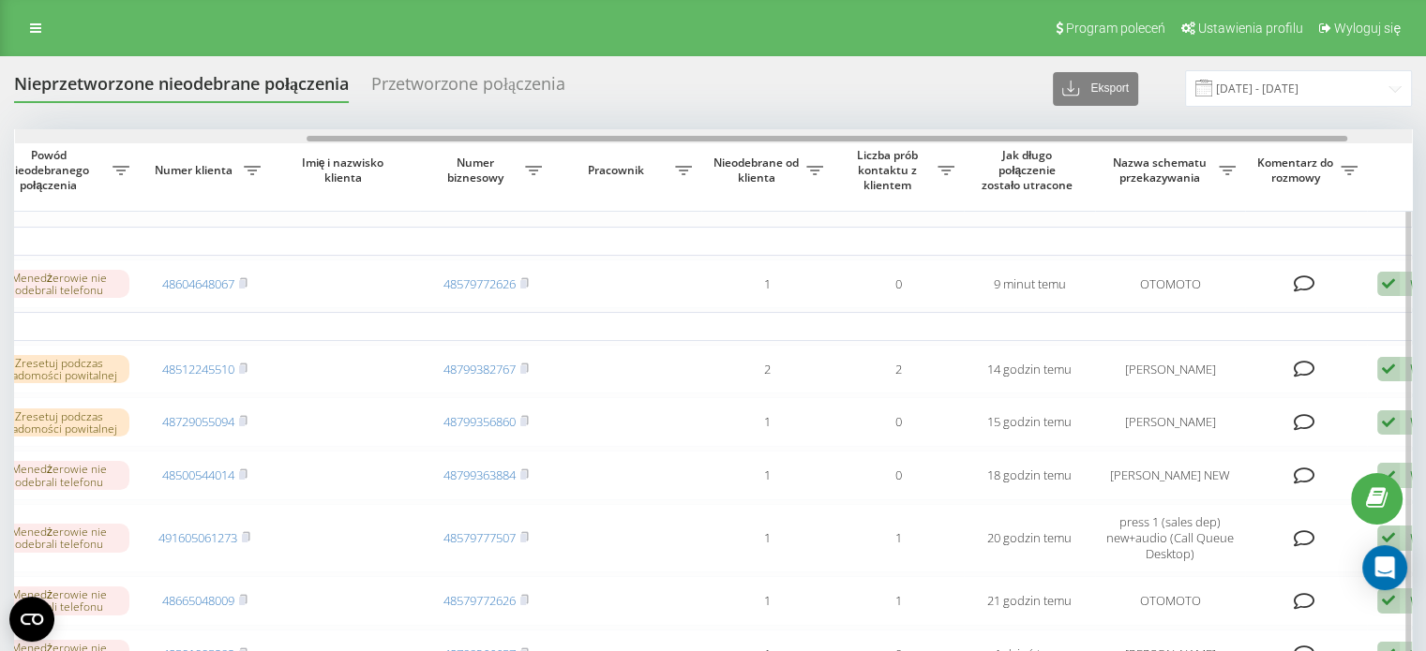
drag, startPoint x: 762, startPoint y: 136, endPoint x: 1053, endPoint y: 152, distance: 291.9
click at [1053, 152] on div "Wybierz wszystko Czas pierwszego zadzwonić Czas ostatniego zadzwonić Powód nieo…" at bounding box center [712, 583] width 1397 height 908
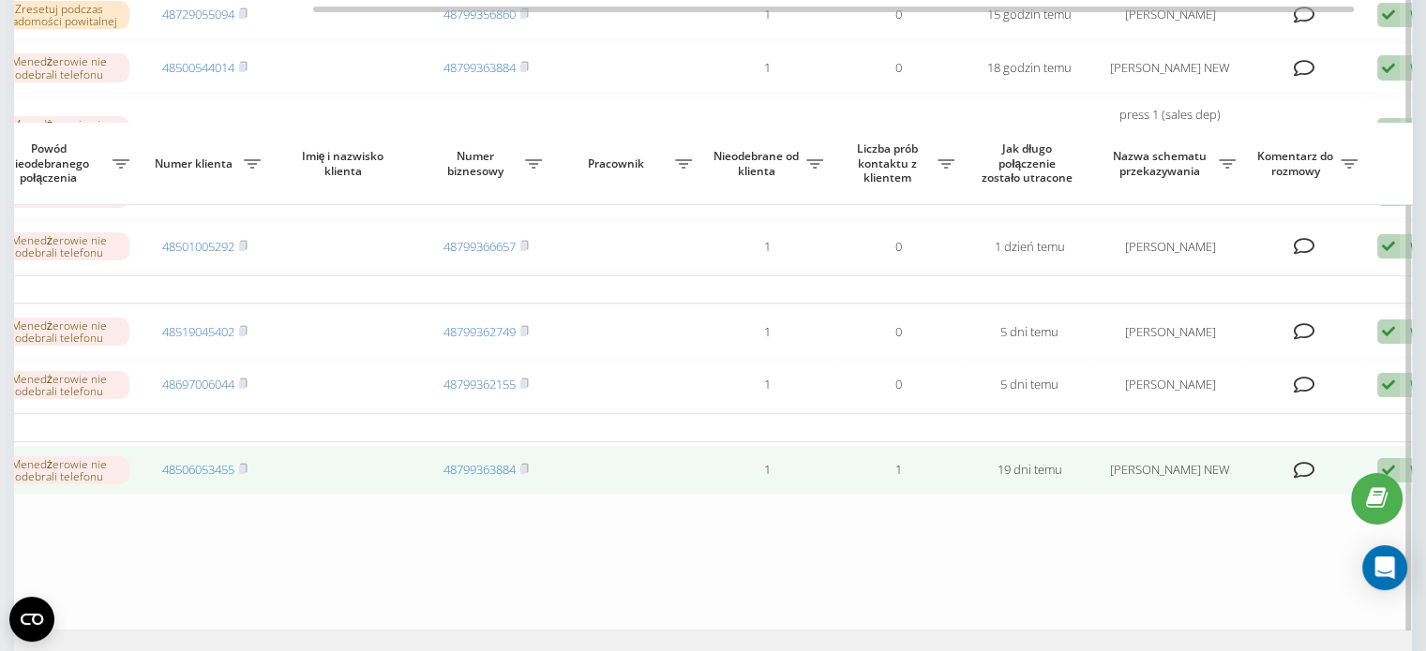
scroll to position [375, 0]
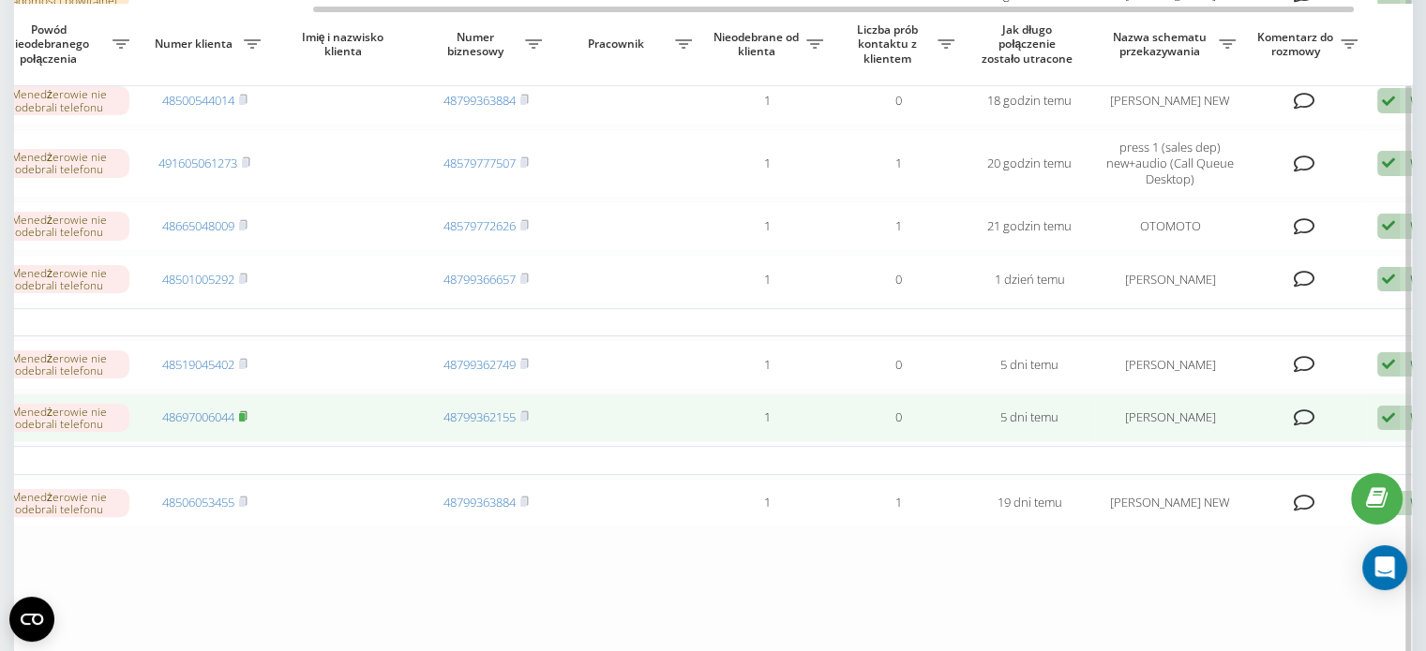
click at [245, 422] on rect at bounding box center [242, 417] width 6 height 8
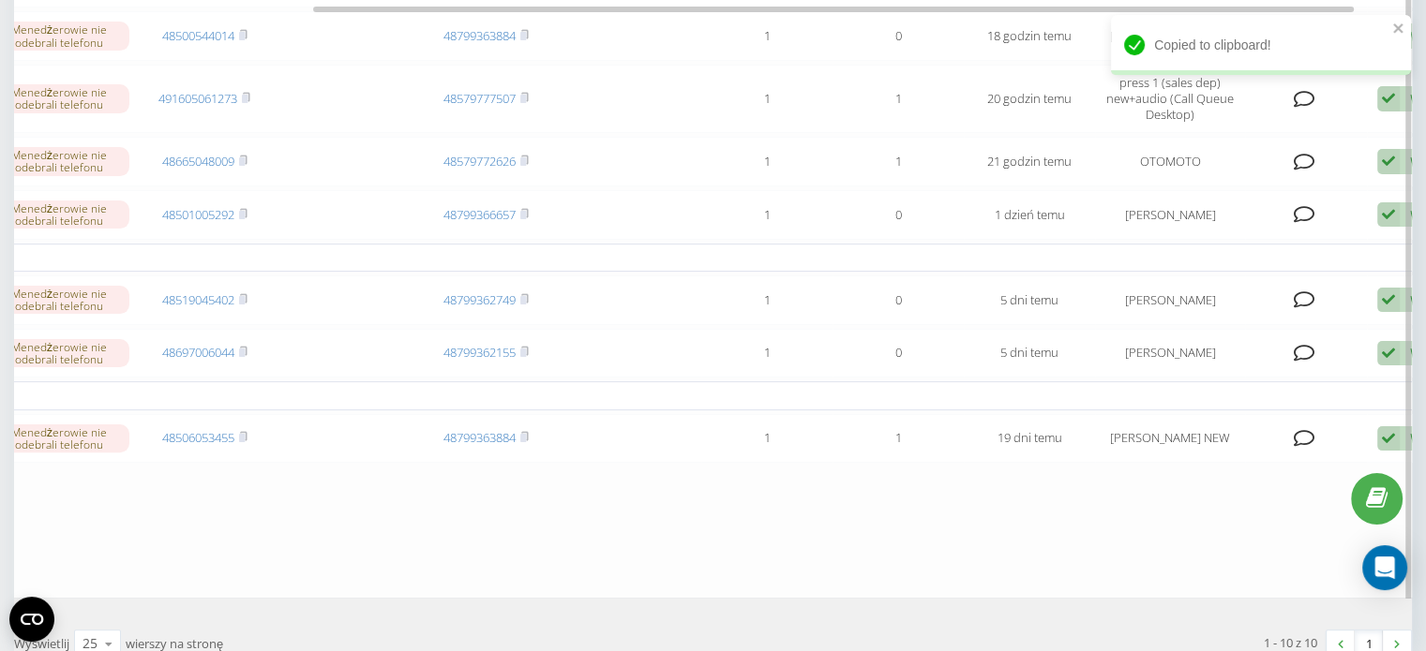
scroll to position [469, 0]
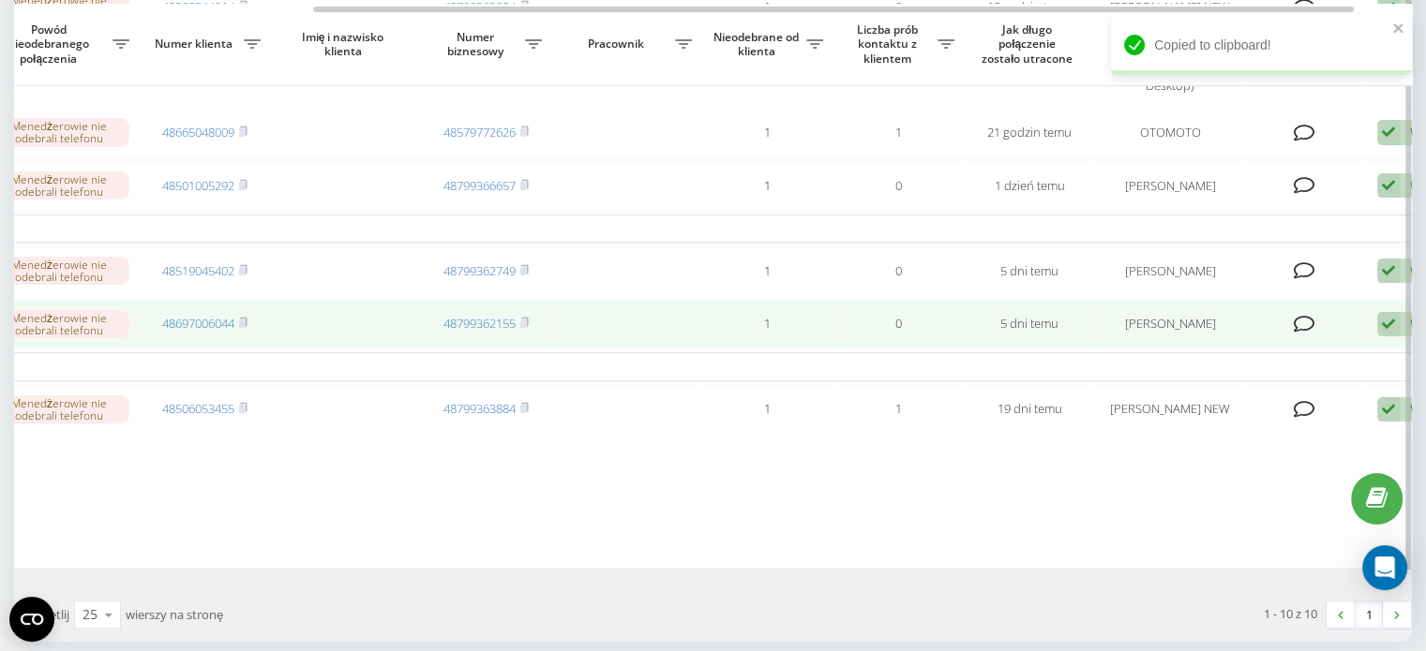
click at [1393, 337] on icon at bounding box center [1388, 324] width 22 height 25
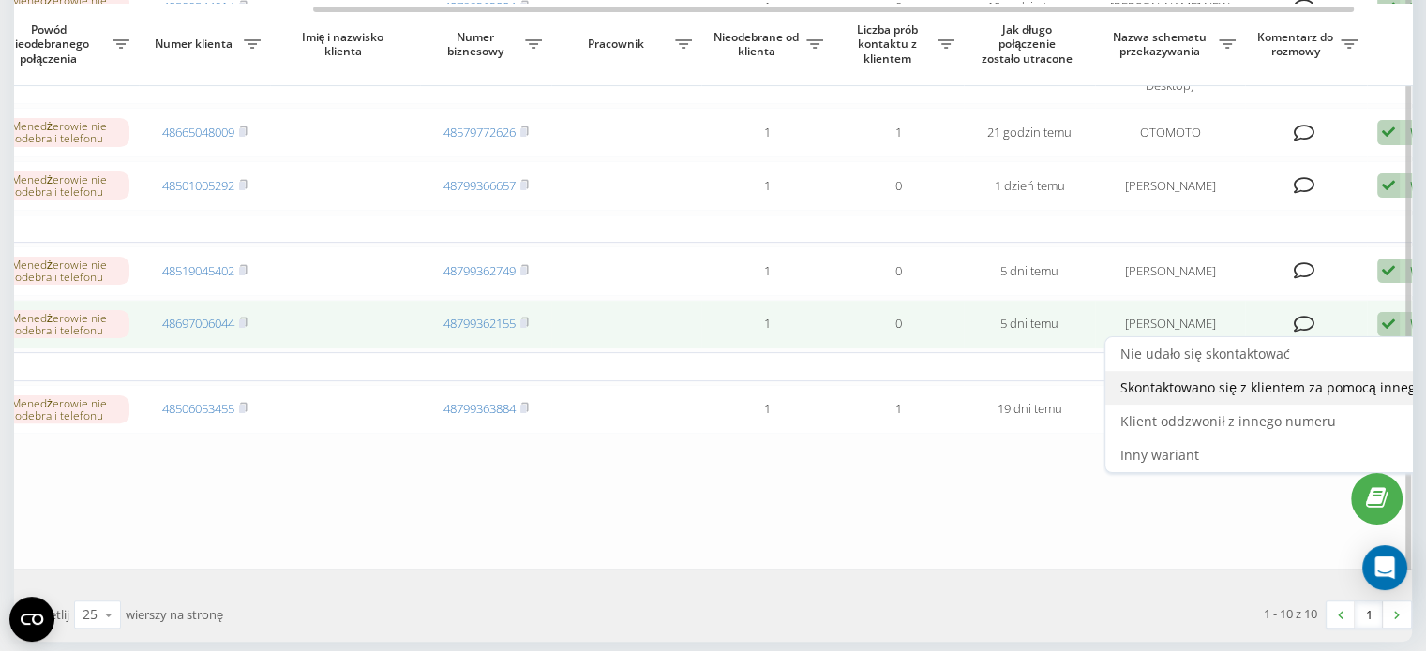
click at [1322, 396] on span "Skontaktowano się z klientem za pomocą innego kanału" at bounding box center [1294, 388] width 348 height 18
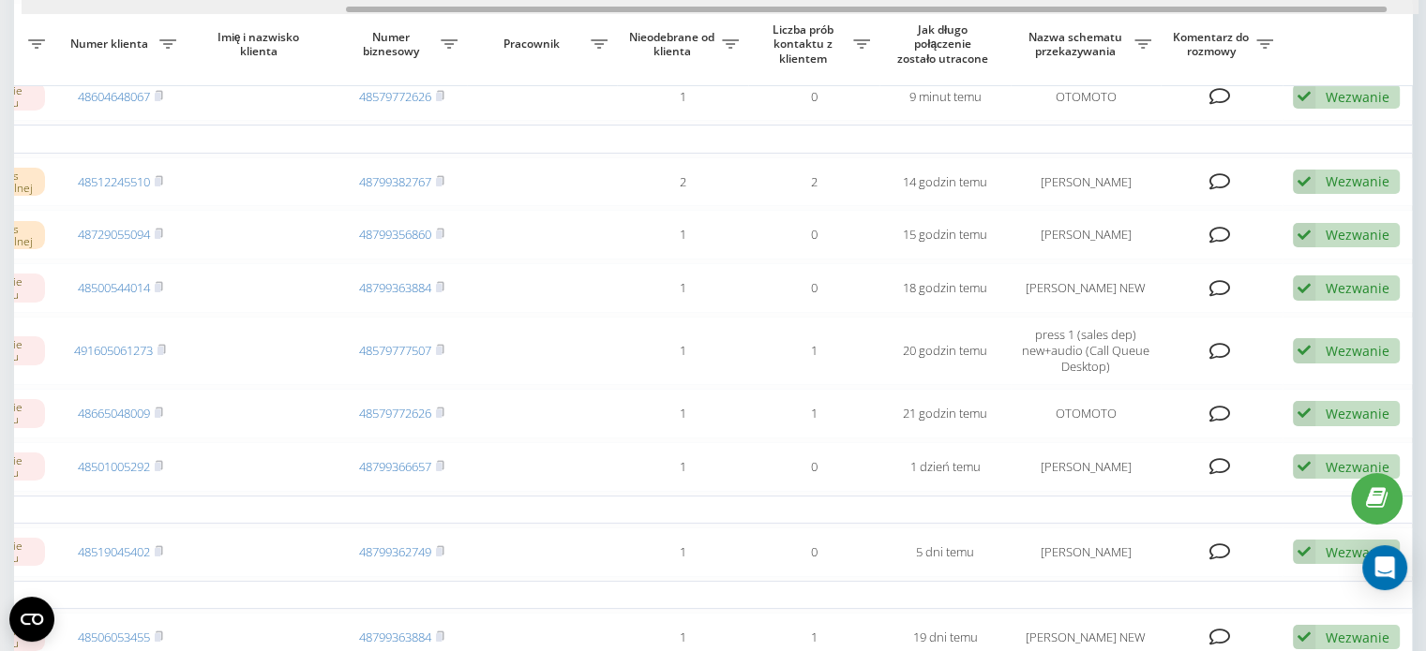
scroll to position [0, 476]
drag, startPoint x: 889, startPoint y: 10, endPoint x: 1262, endPoint y: 29, distance: 372.6
click at [1262, 29] on div "Wybierz wszystko Czas pierwszego zadzwonić Czas ostatniego zadzwonić Powód nieo…" at bounding box center [712, 369] width 1397 height 855
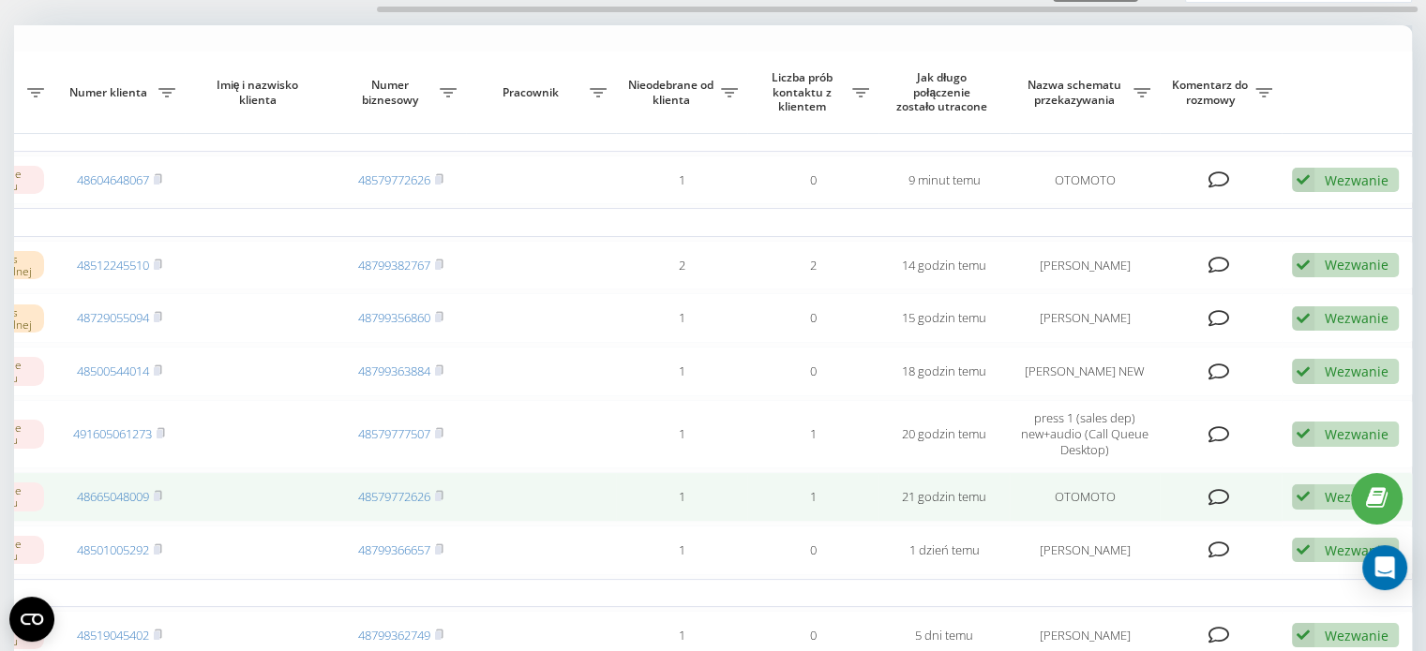
scroll to position [94, 0]
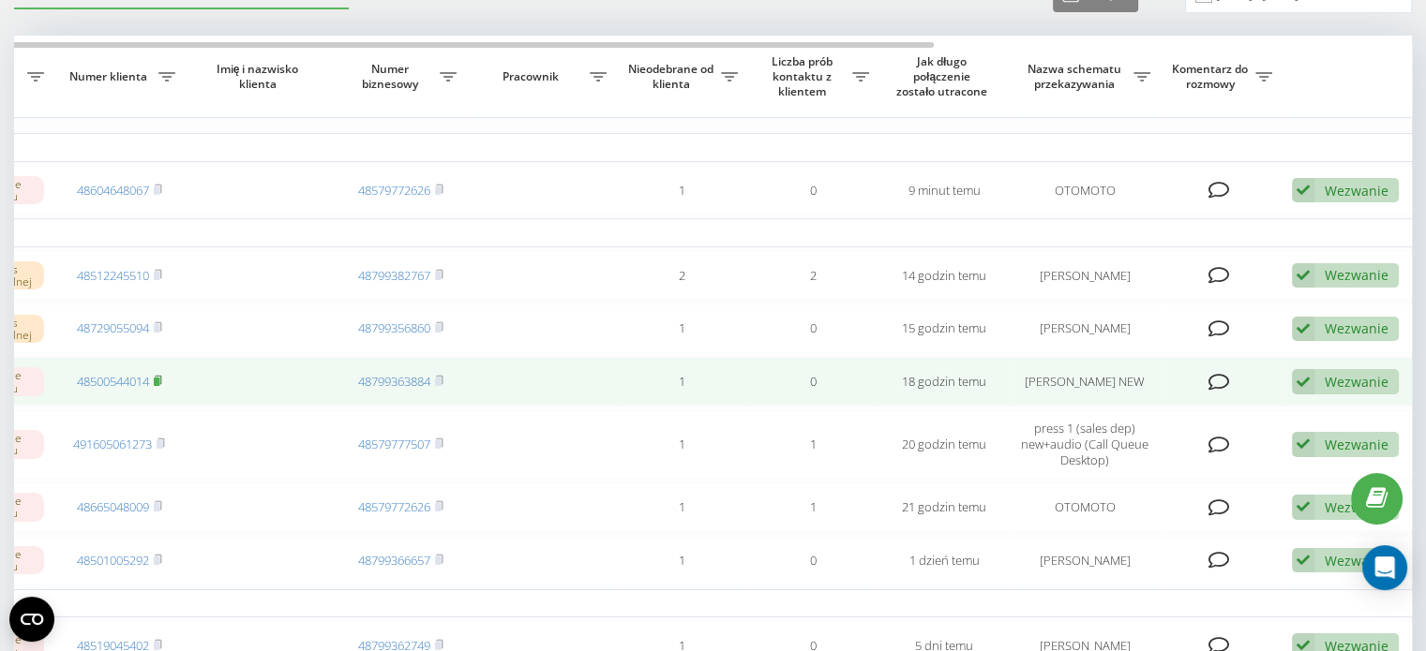
click at [157, 386] on rect at bounding box center [157, 382] width 6 height 8
click at [1349, 382] on div "Wezwanie" at bounding box center [1356, 382] width 64 height 18
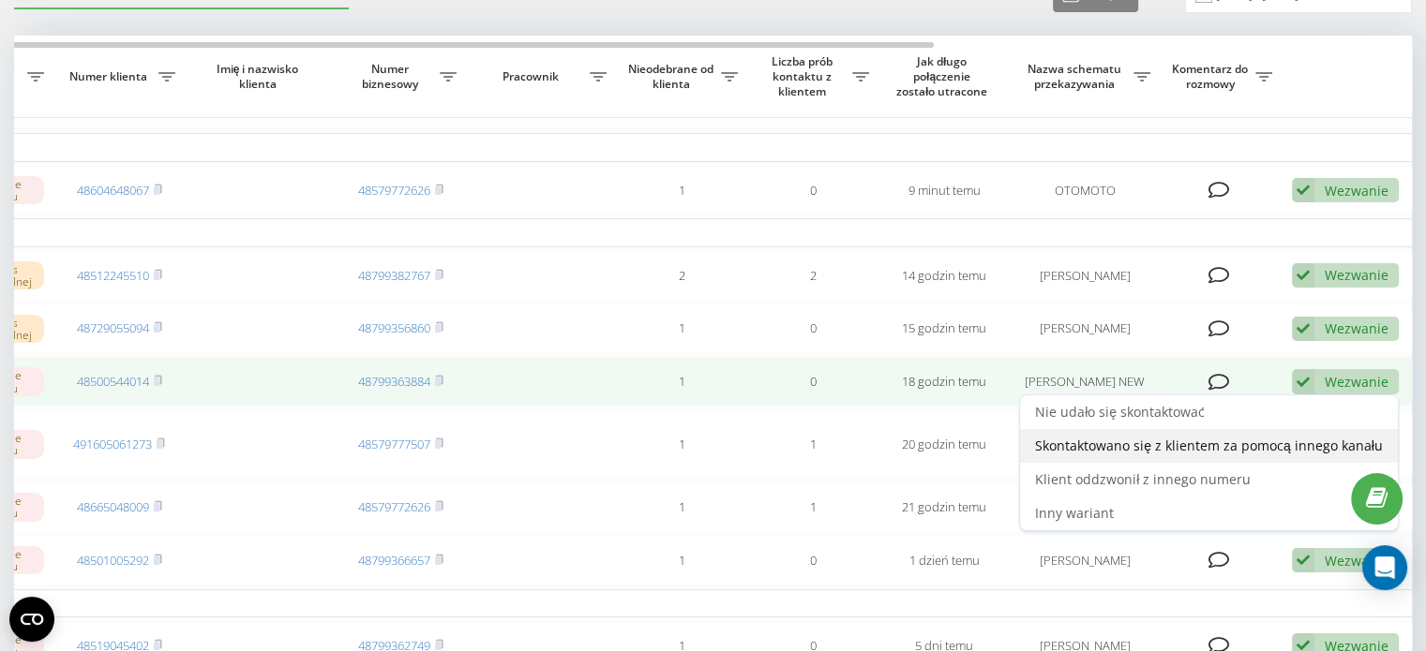
click at [1256, 455] on span "Skontaktowano się z klientem za pomocą innego kanału" at bounding box center [1209, 446] width 348 height 18
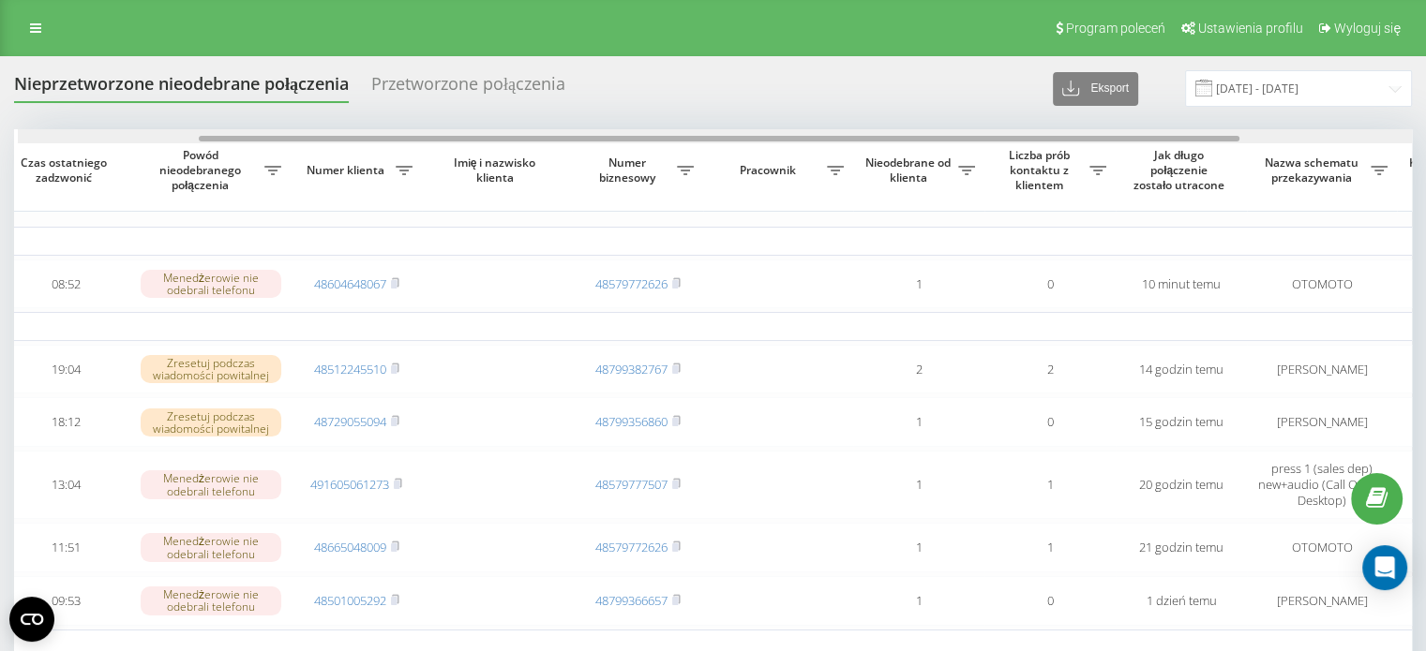
scroll to position [0, 243]
drag, startPoint x: 951, startPoint y: 138, endPoint x: 1132, endPoint y: 134, distance: 180.9
click at [1132, 134] on div at bounding box center [712, 136] width 1396 height 14
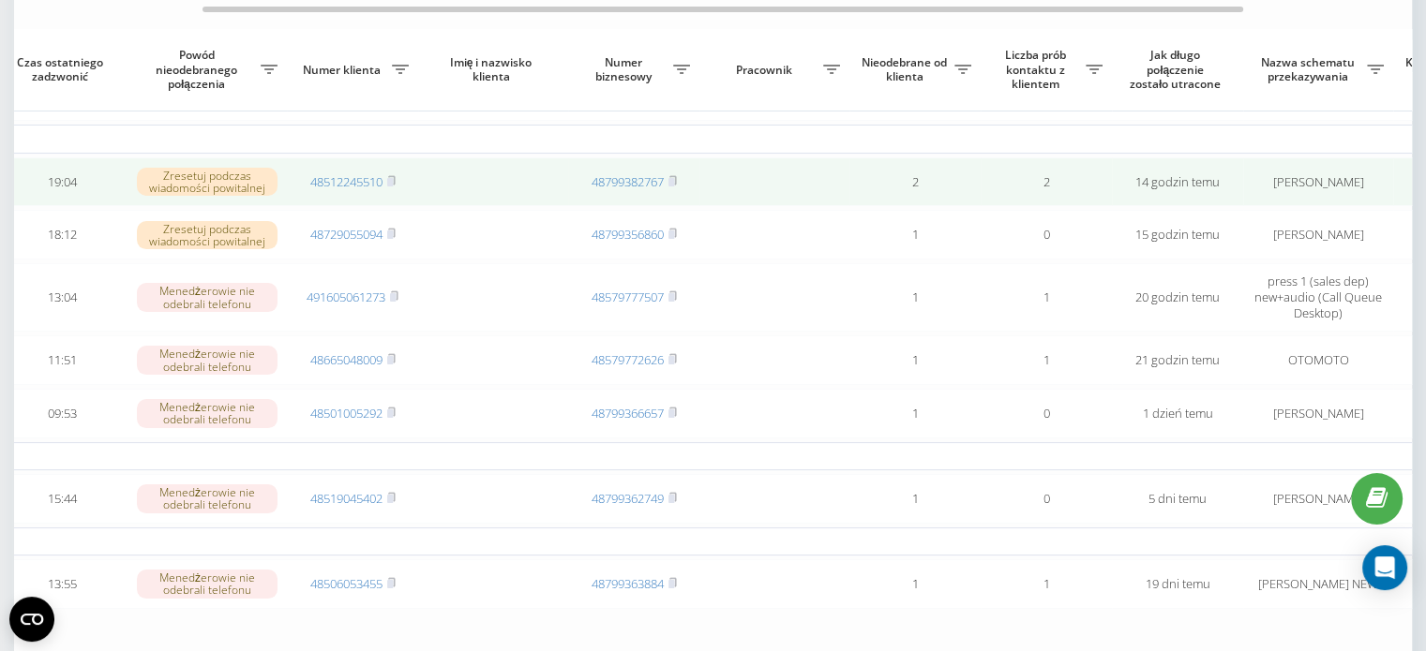
scroll to position [281, 0]
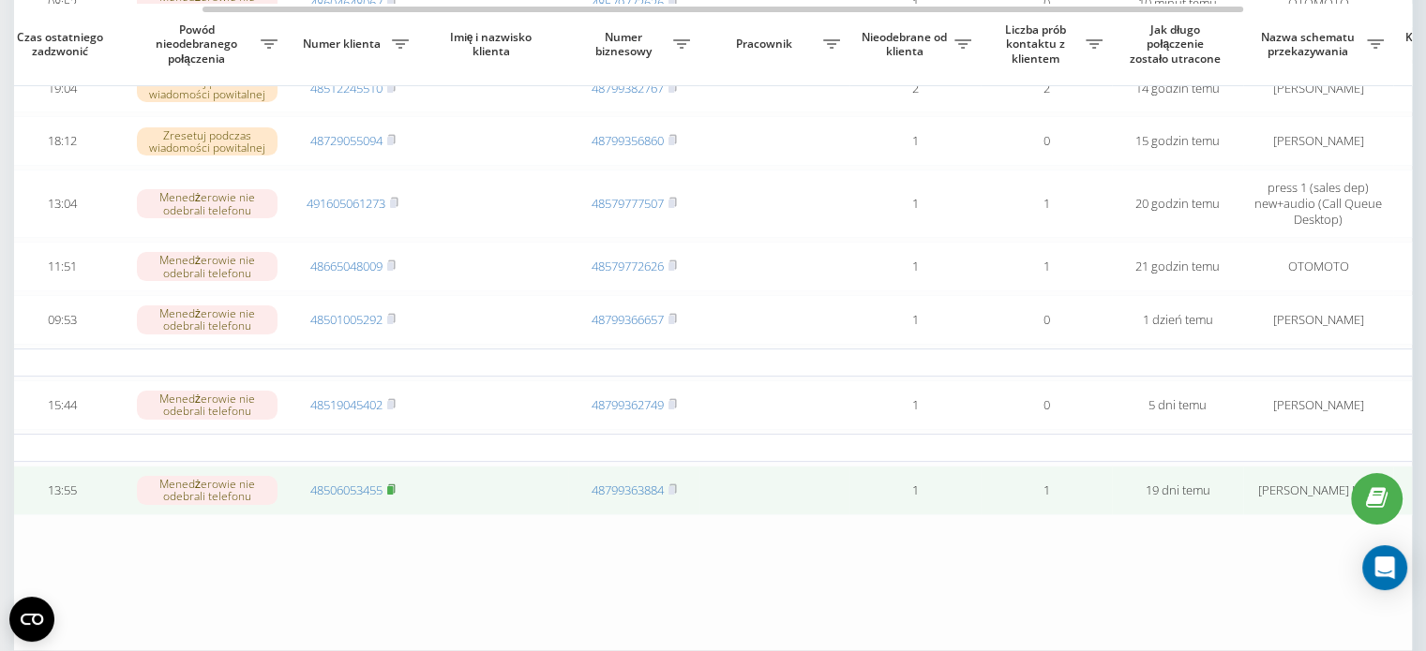
click at [396, 495] on icon at bounding box center [391, 489] width 8 height 11
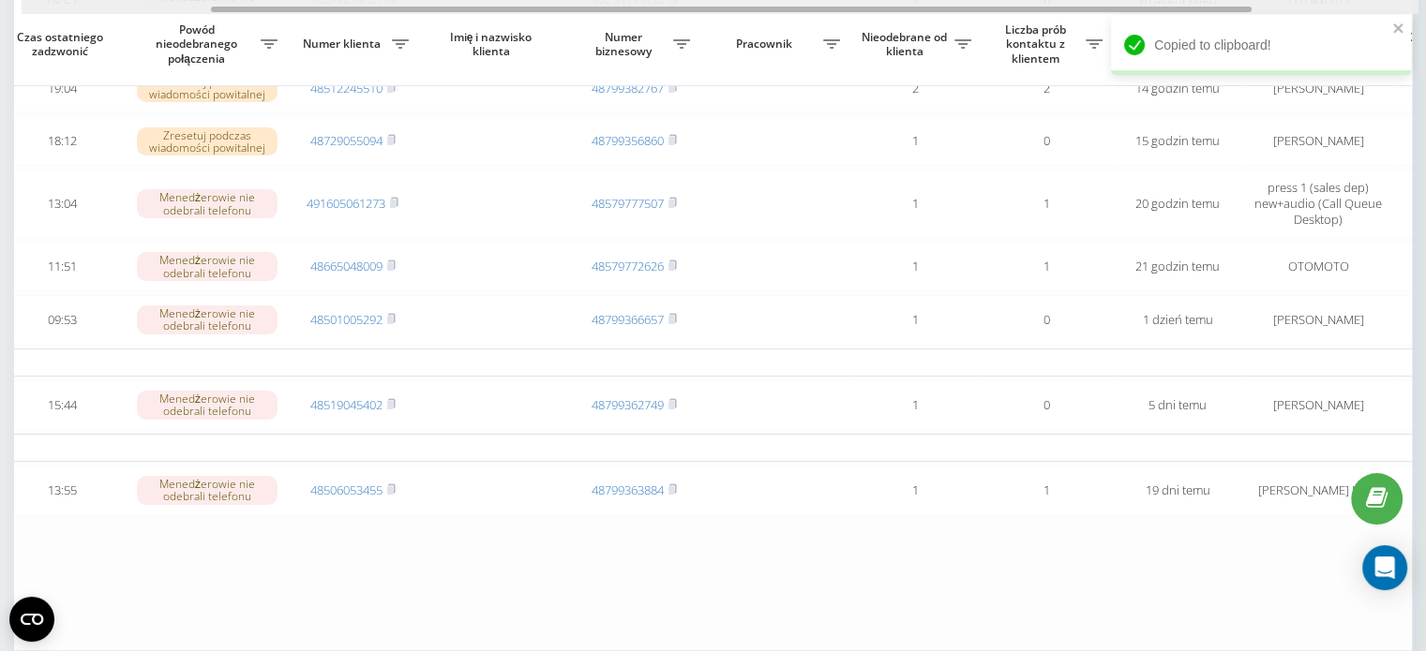
scroll to position [0, 476]
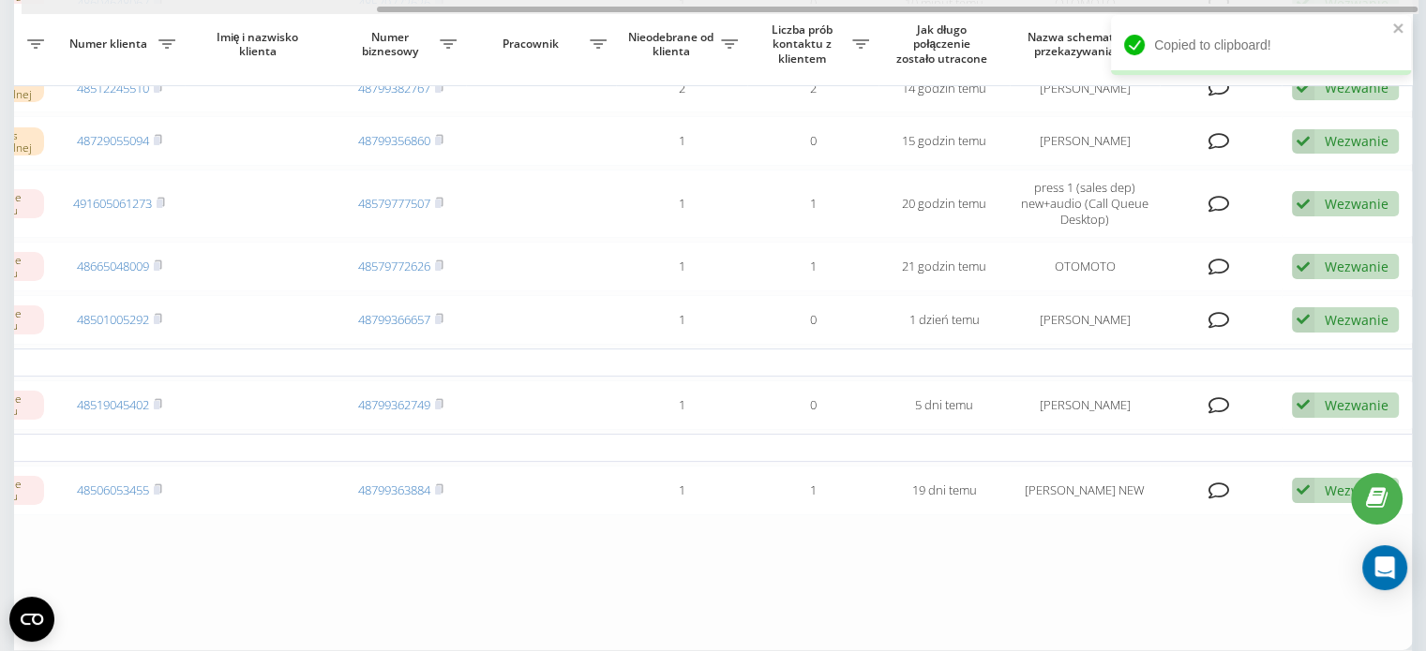
drag, startPoint x: 881, startPoint y: 10, endPoint x: 1172, endPoint y: 5, distance: 291.5
click at [1172, 5] on div at bounding box center [720, 7] width 1396 height 14
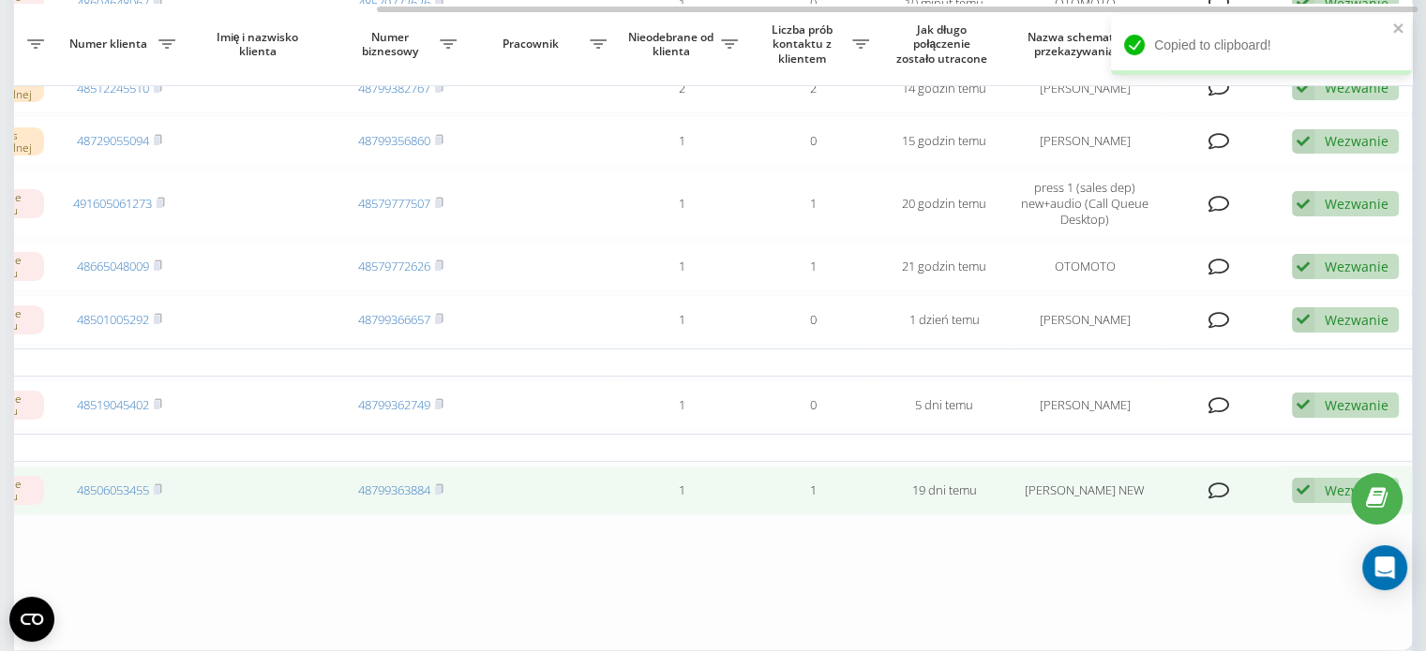
click at [1320, 501] on div "Wezwanie Nie udało się skontaktować Skontaktowano się z klientem za pomocą inne…" at bounding box center [1345, 490] width 107 height 25
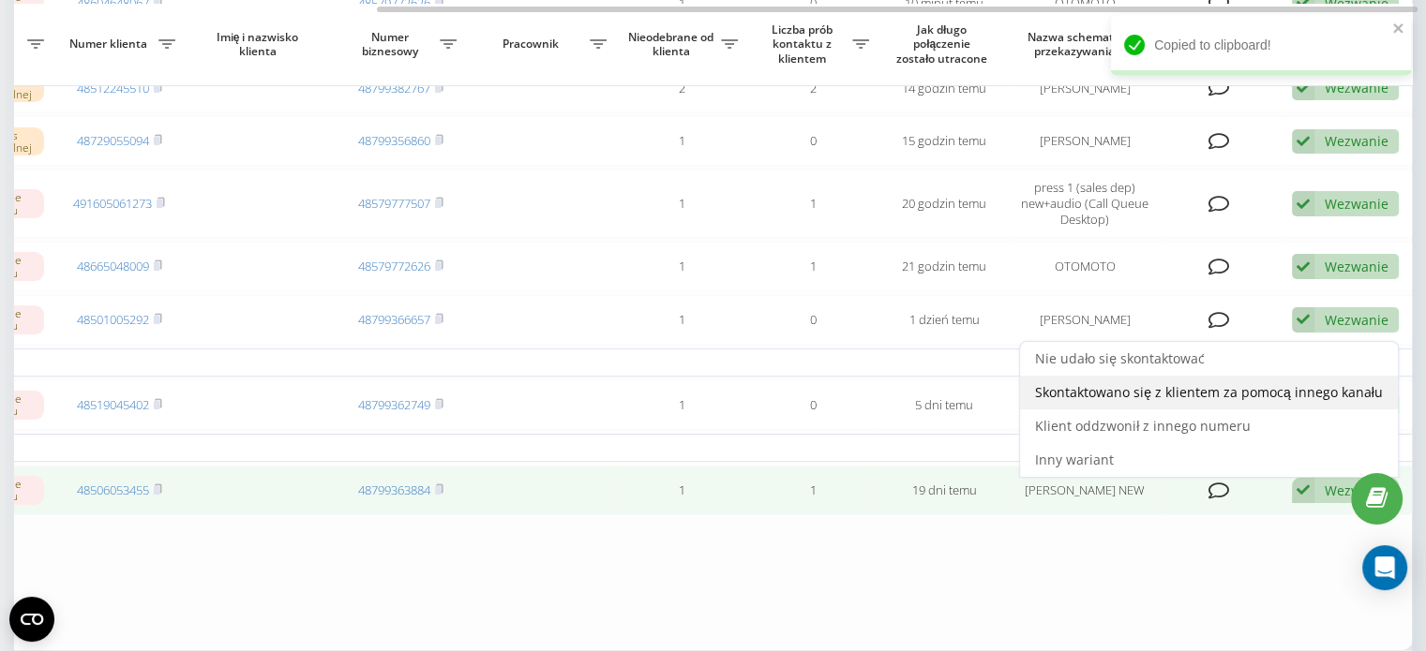
click at [1189, 410] on div "Skontaktowano się z klientem za pomocą innego kanału" at bounding box center [1209, 393] width 378 height 34
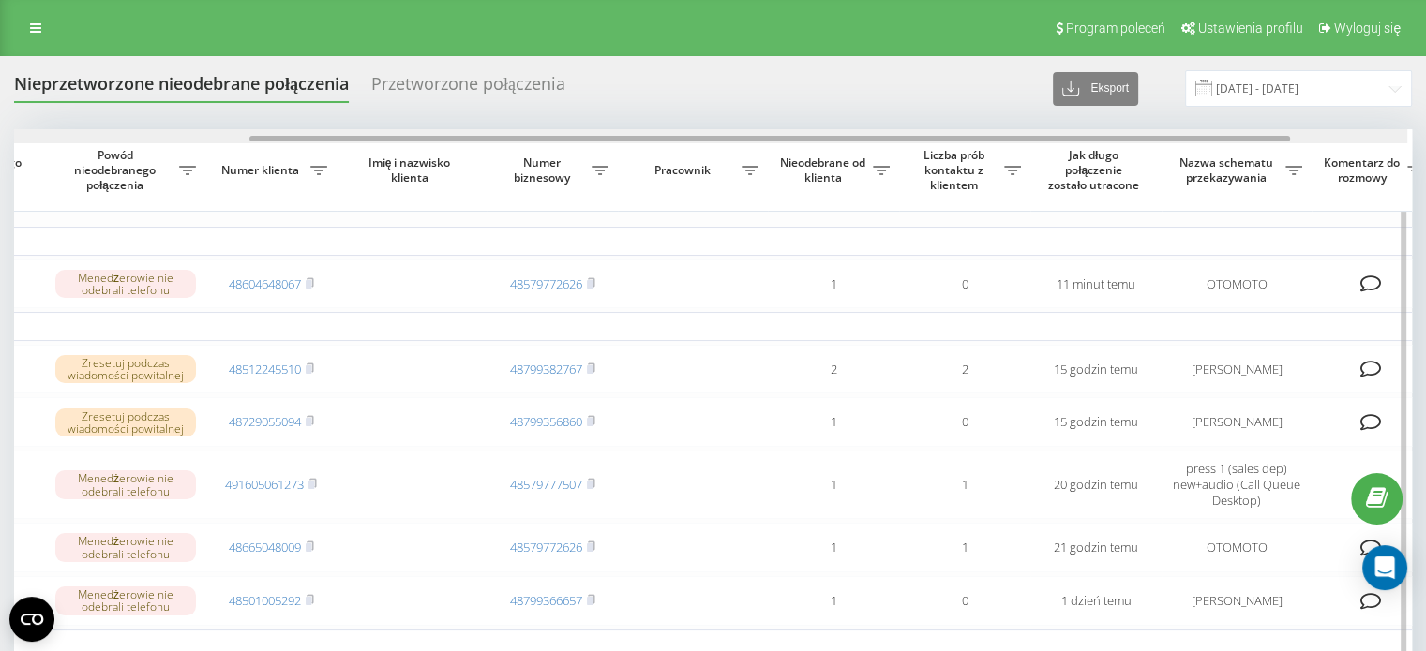
scroll to position [0, 321]
drag, startPoint x: 772, startPoint y: 139, endPoint x: 1011, endPoint y: 153, distance: 239.4
click at [1011, 153] on div "Wybierz wszystko Czas pierwszego zadzwonić Czas ostatniego zadzwonić Powód nieo…" at bounding box center [712, 487] width 1397 height 716
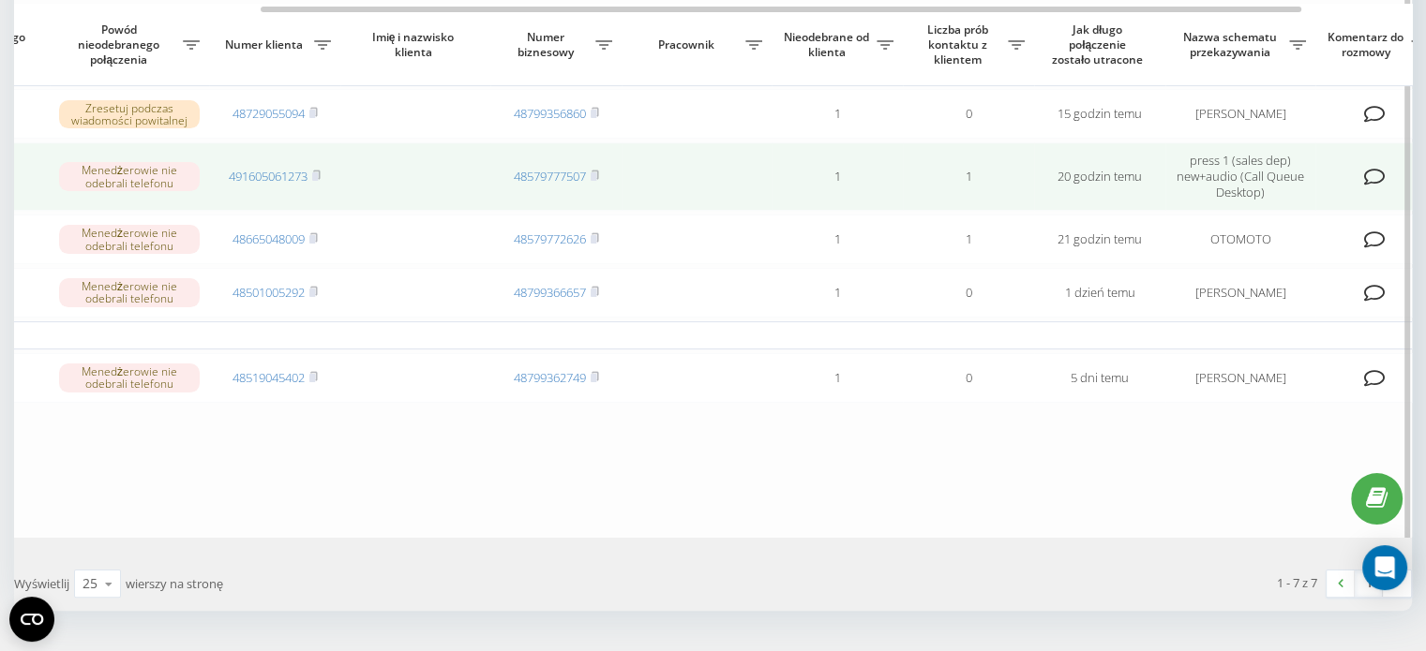
scroll to position [184, 0]
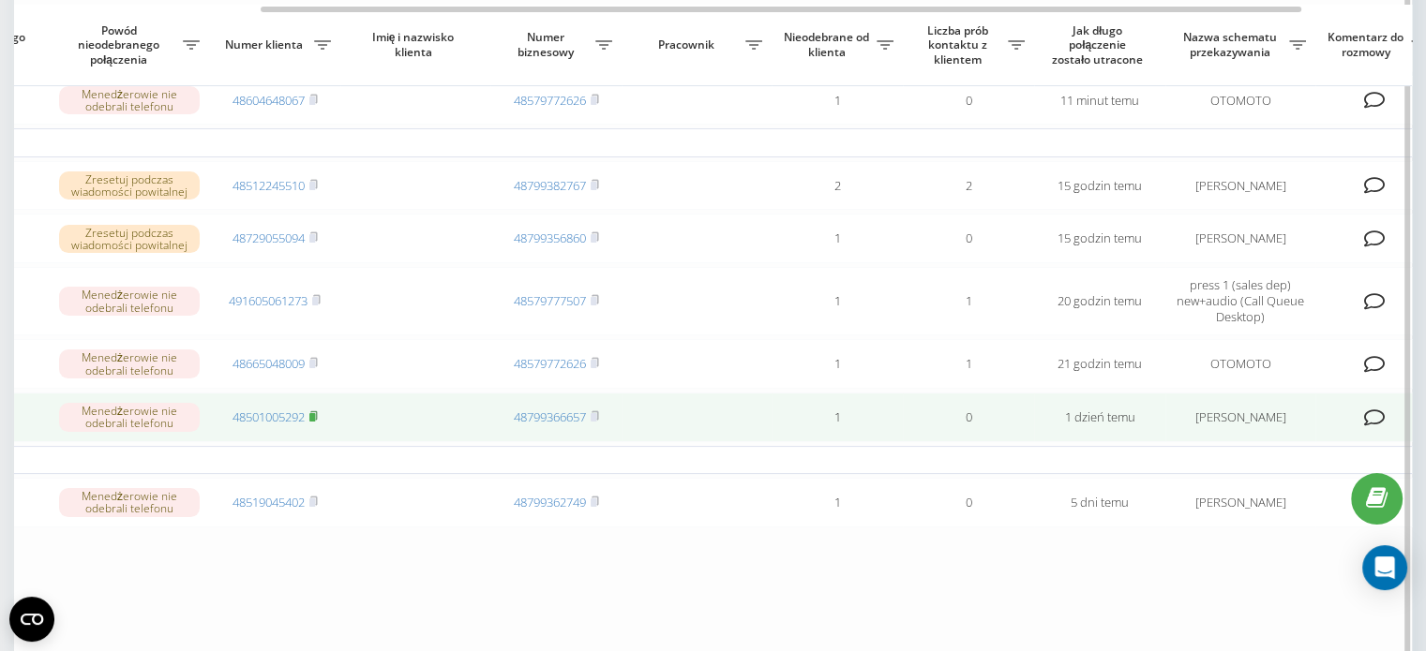
click at [313, 422] on rect at bounding box center [312, 417] width 6 height 8
